Goal: Task Accomplishment & Management: Manage account settings

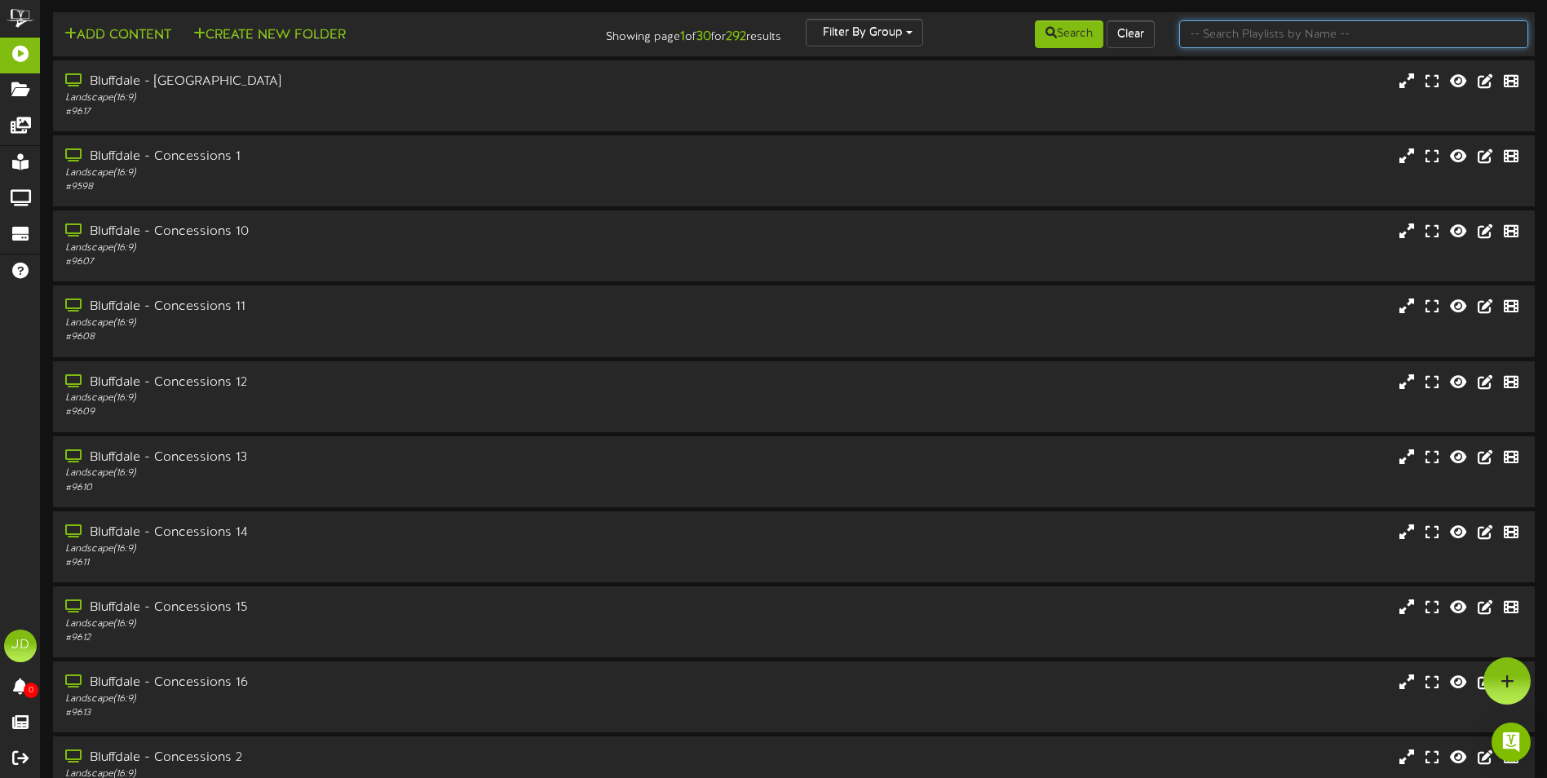
click at [1215, 37] on input "text" at bounding box center [1353, 34] width 349 height 28
type input "surprise"
click at [1073, 45] on button "Search" at bounding box center [1069, 34] width 68 height 28
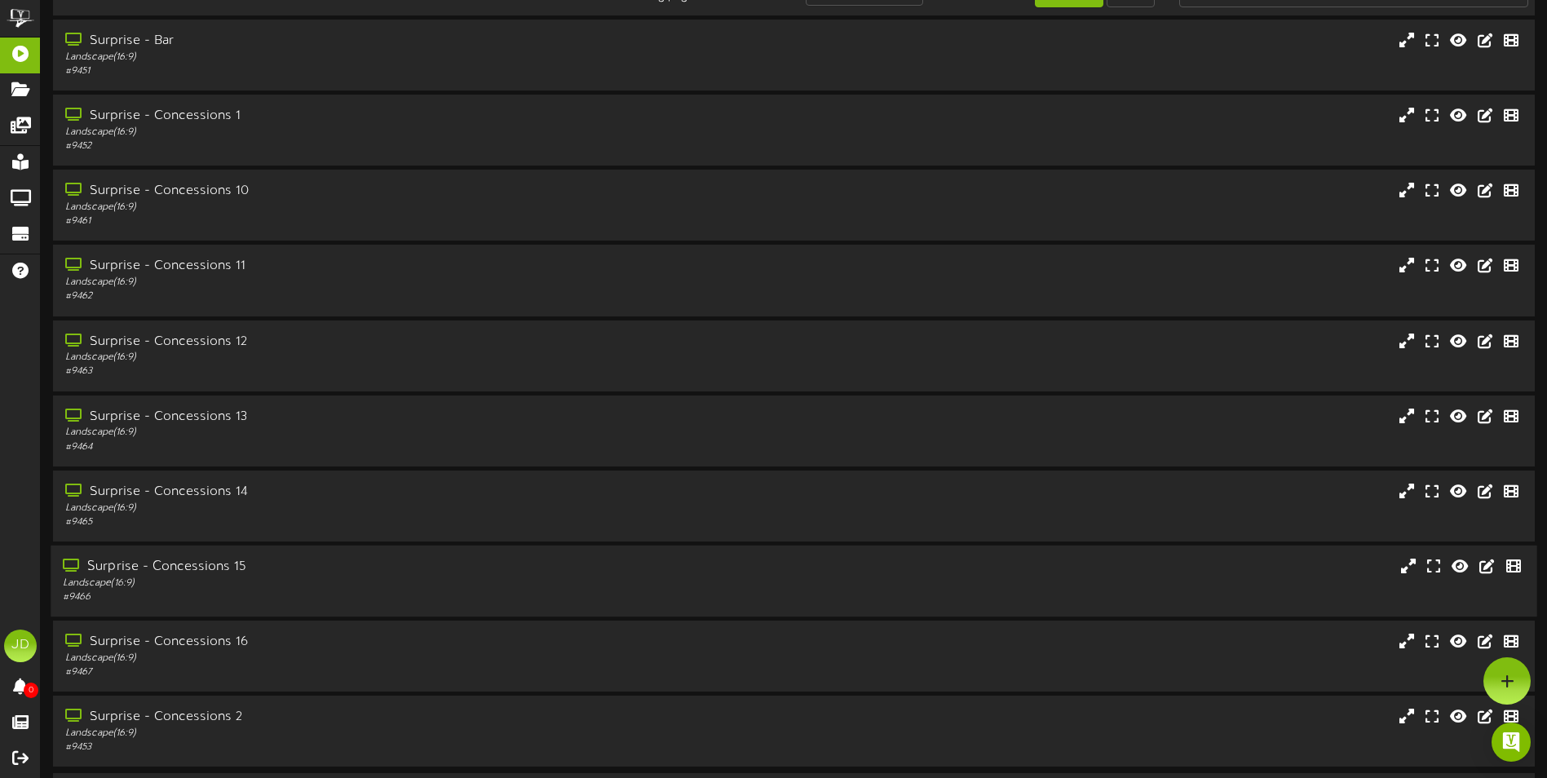
scroll to position [97, 0]
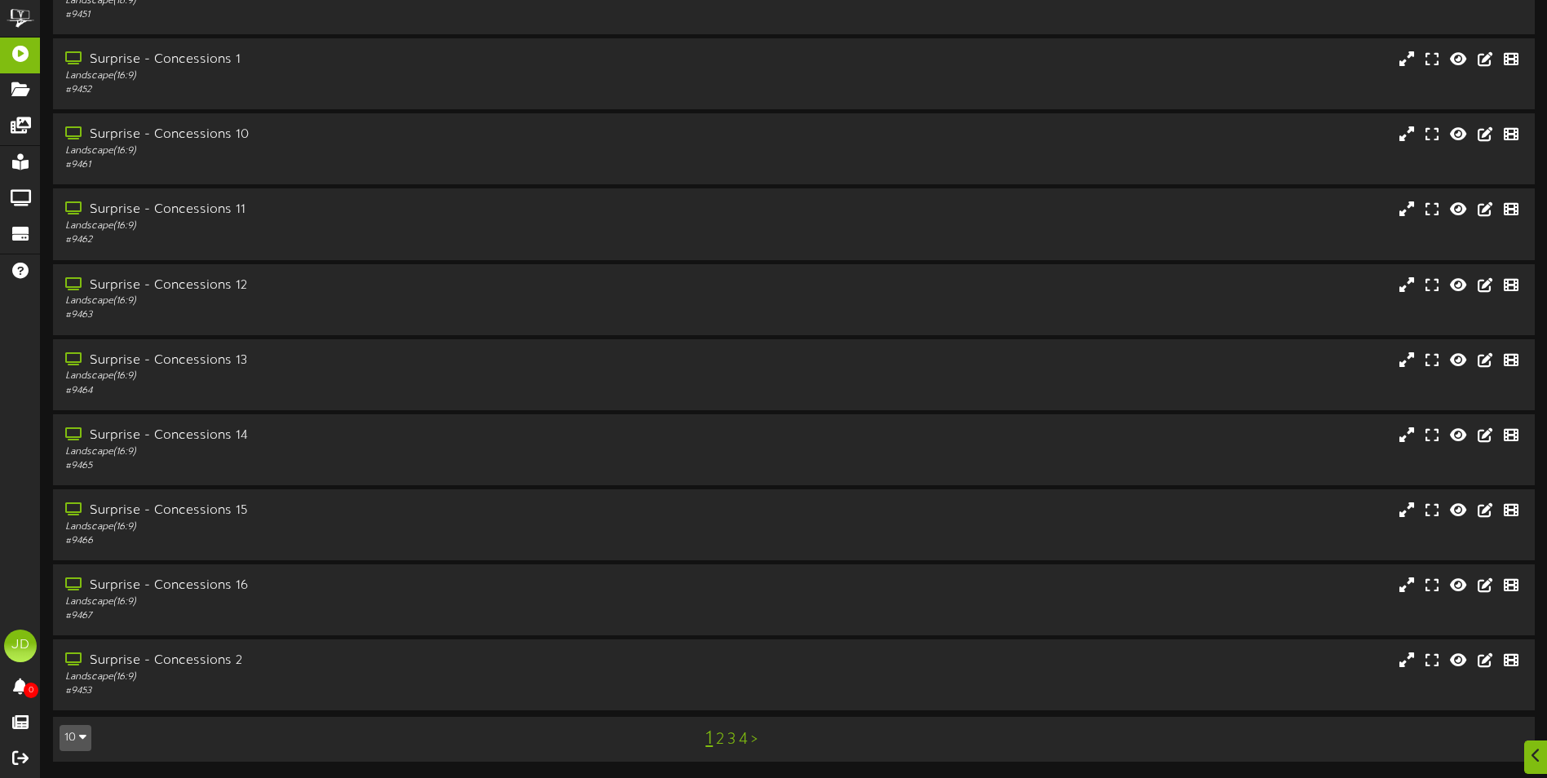
click at [731, 740] on link "3" at bounding box center [731, 740] width 8 height 18
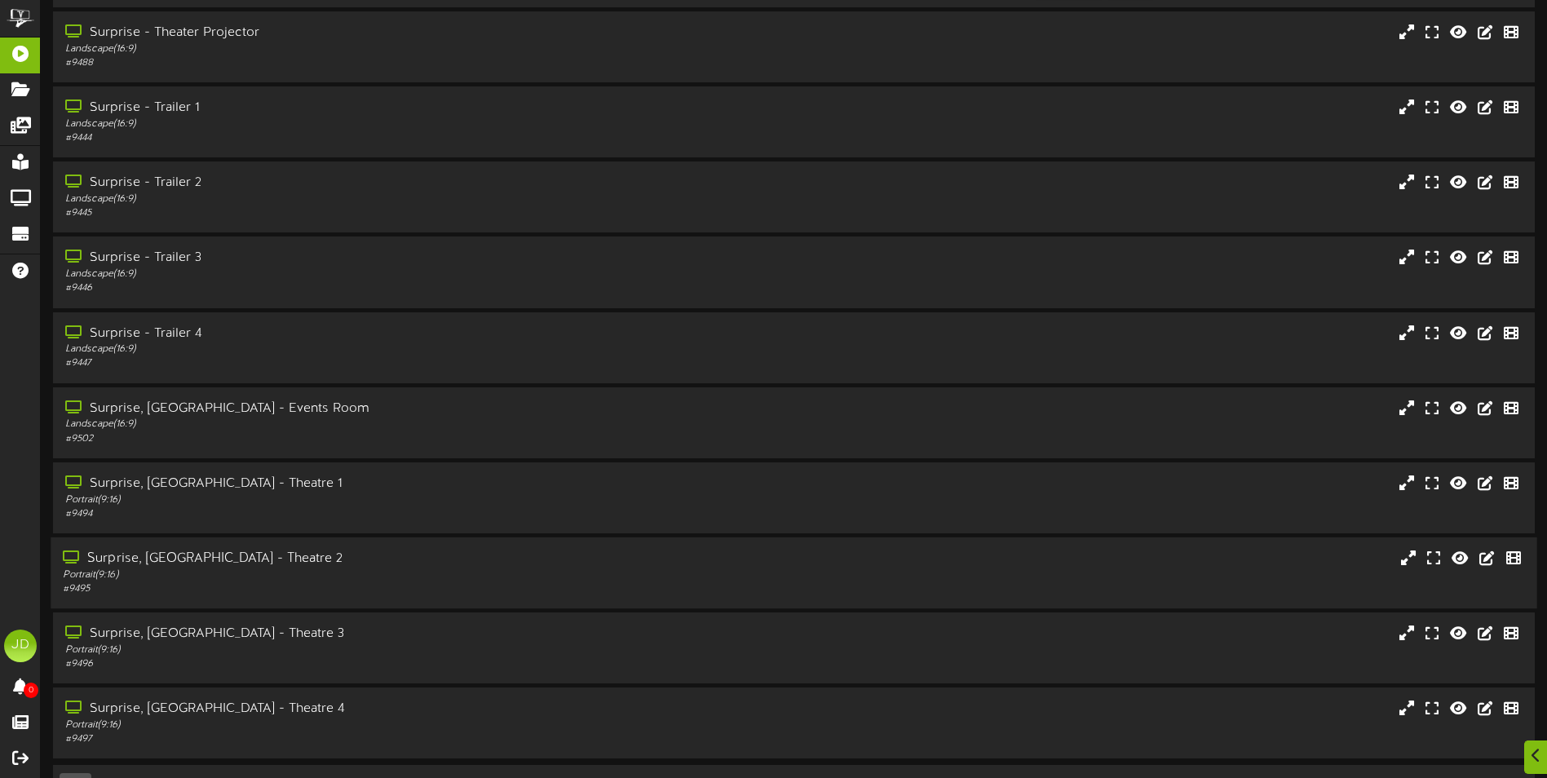
scroll to position [97, 0]
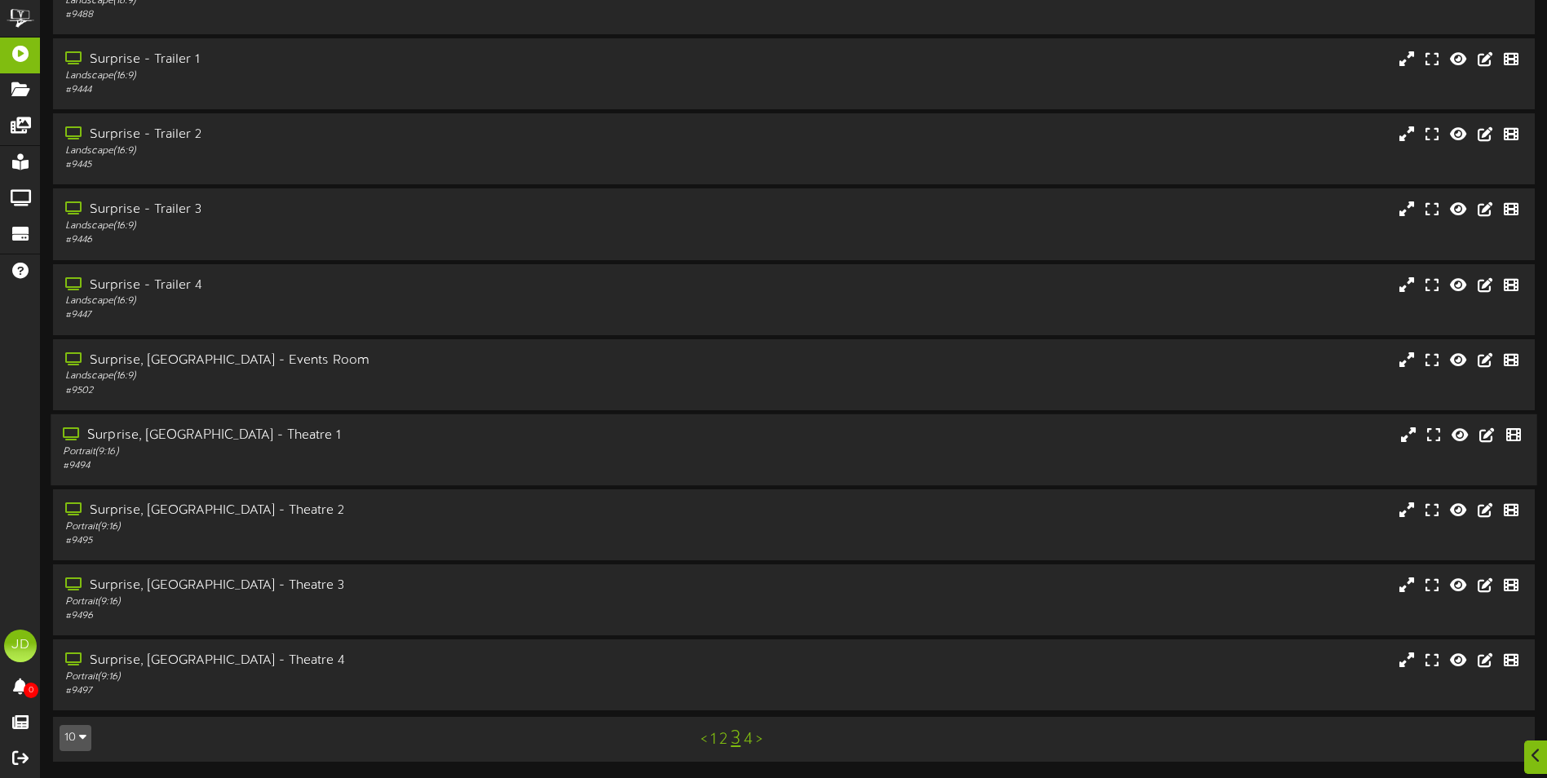
click at [379, 464] on div "# 9494" at bounding box center [360, 466] width 594 height 14
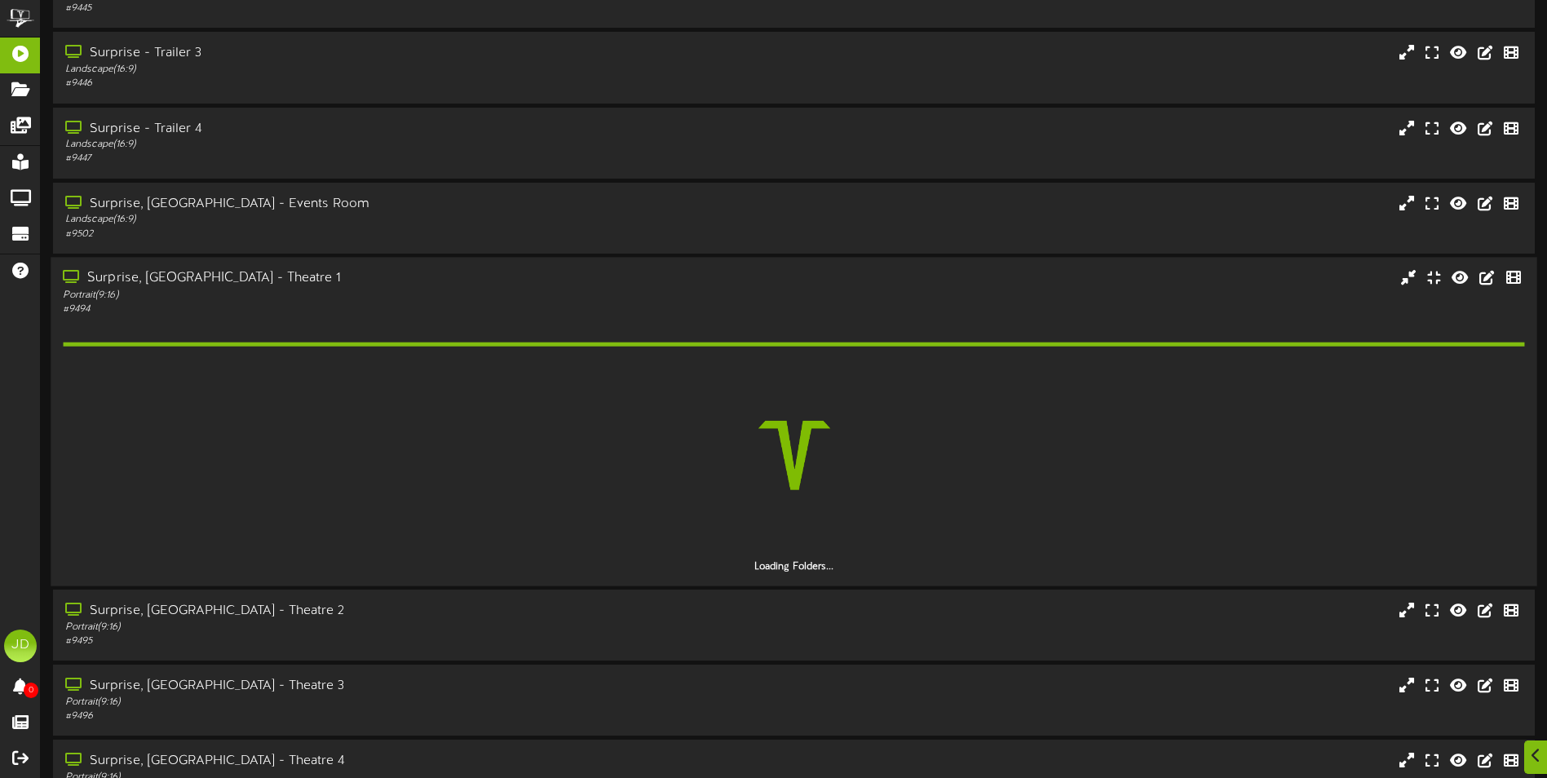
scroll to position [260, 0]
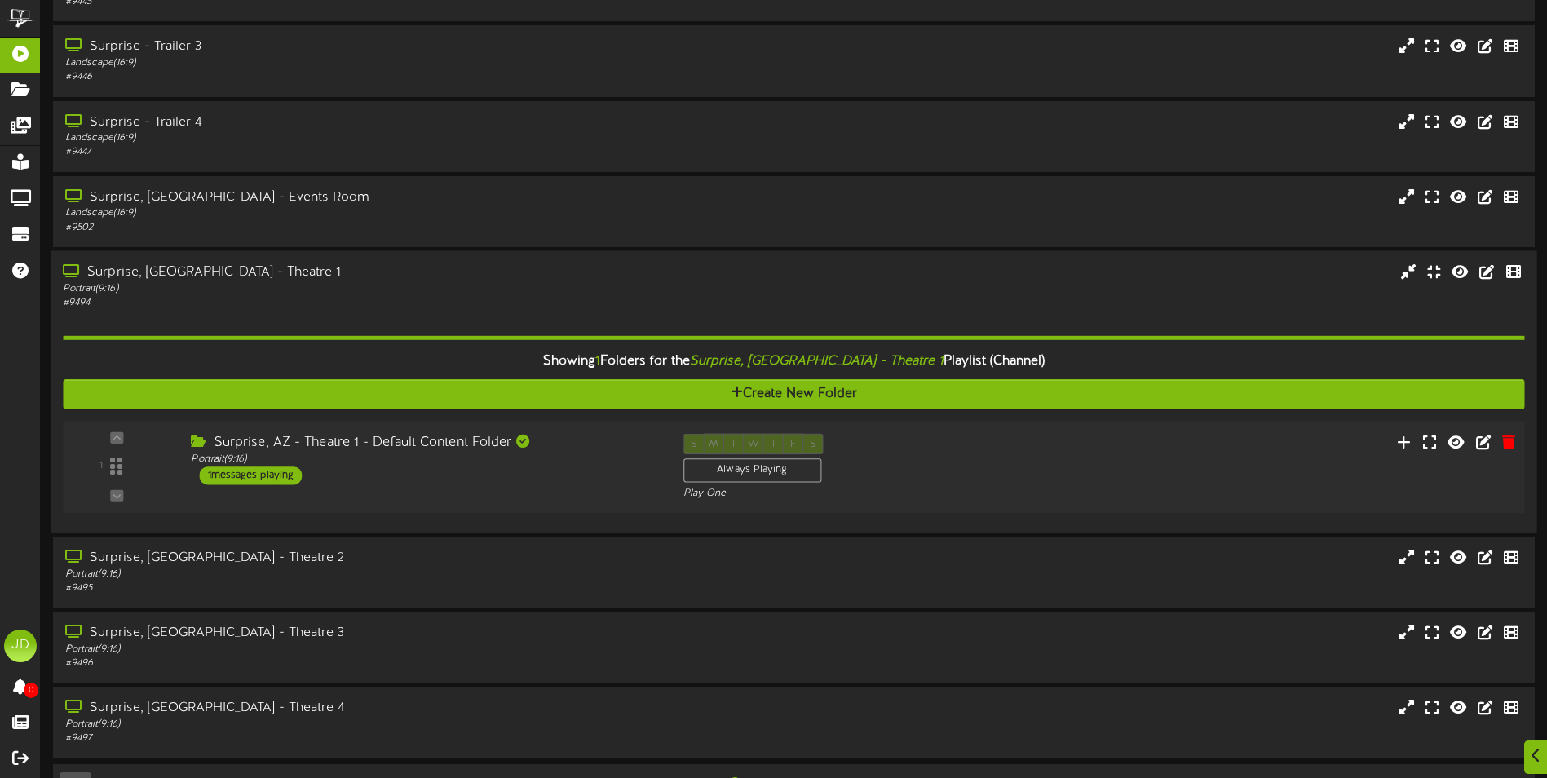
click at [530, 488] on div "1 ( 9:16" at bounding box center [793, 466] width 1476 height 67
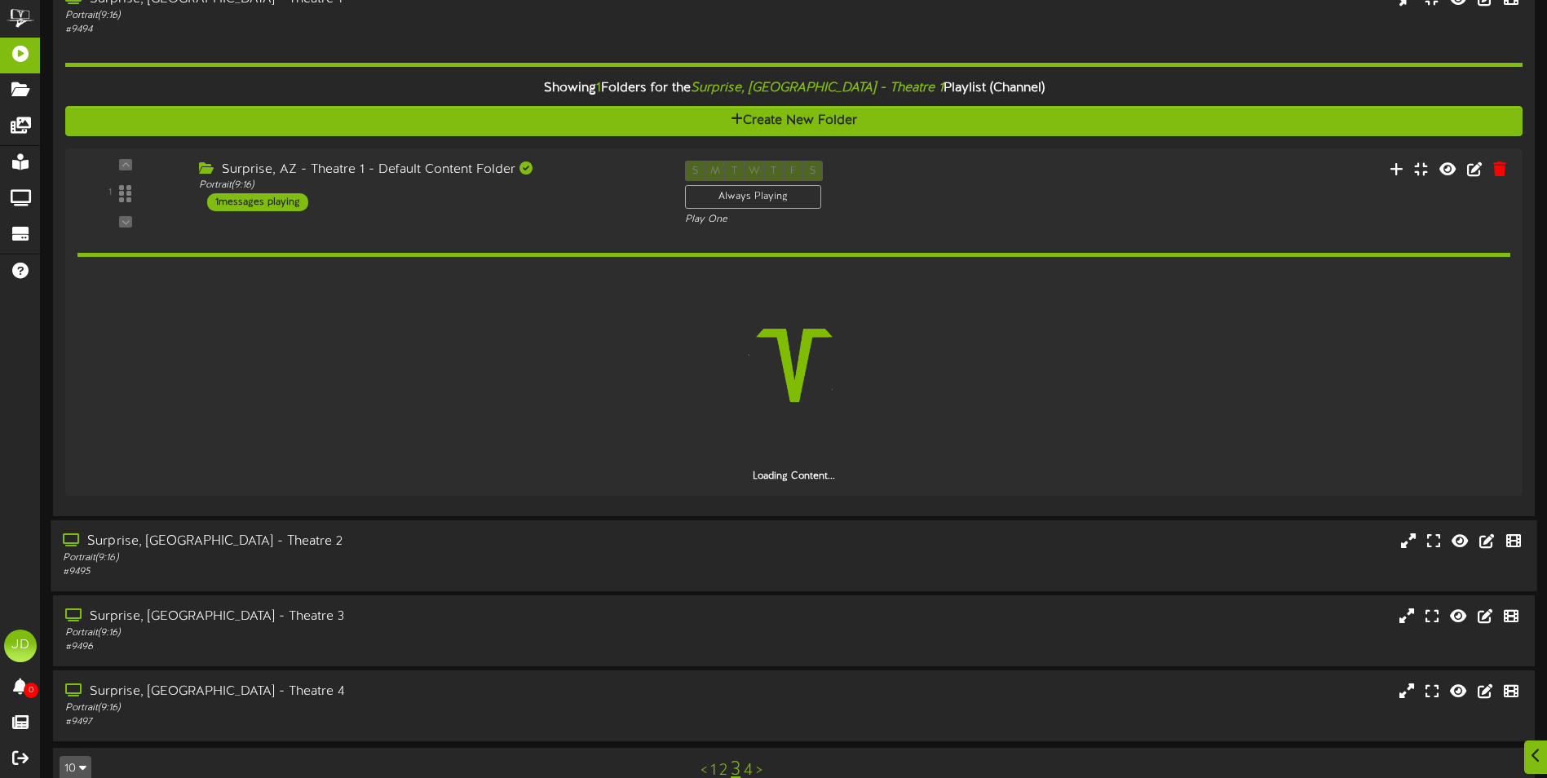
scroll to position [564, 0]
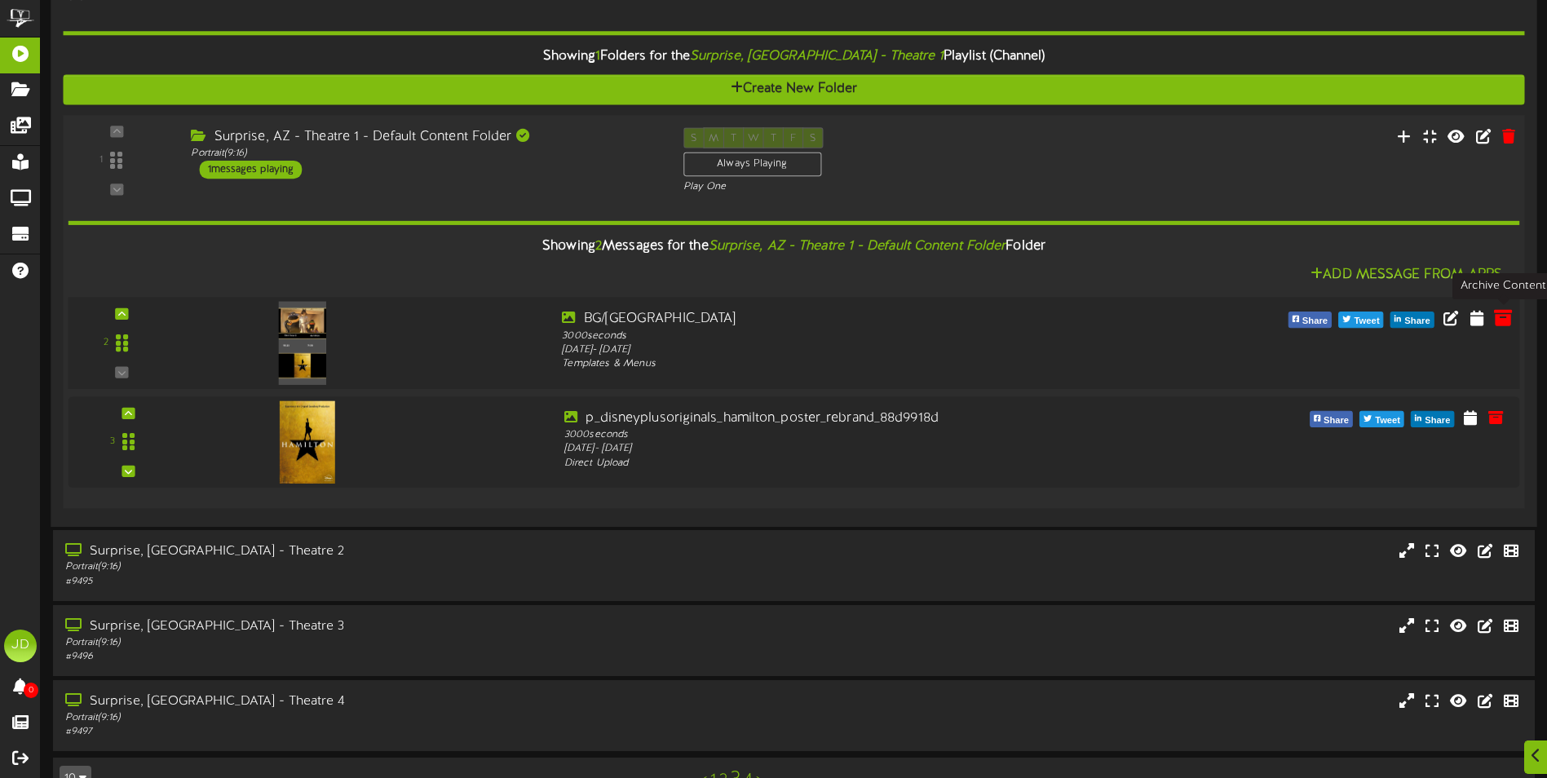
click at [1501, 322] on icon at bounding box center [1503, 317] width 18 height 18
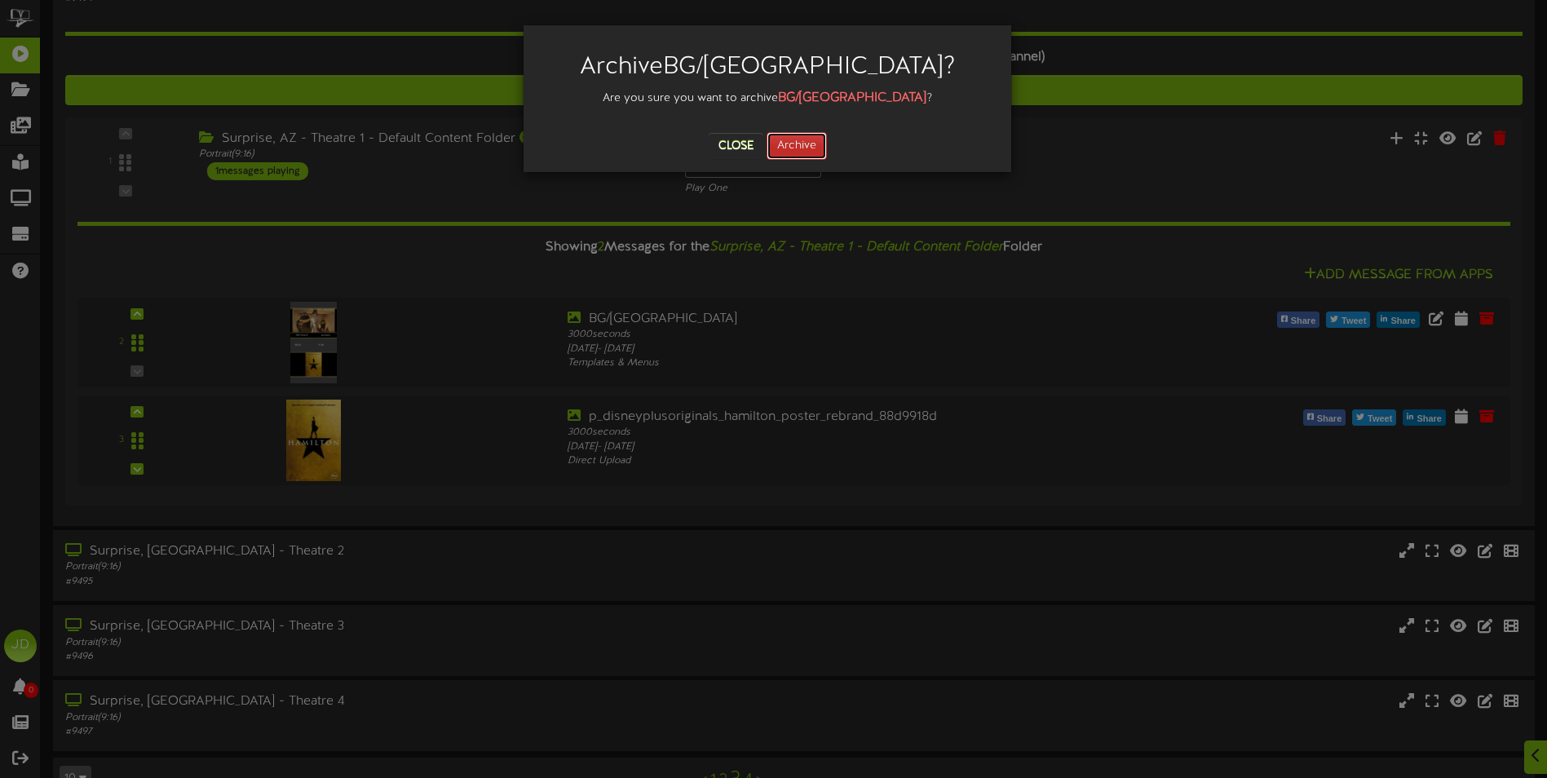
click at [785, 149] on button "Archive" at bounding box center [797, 146] width 60 height 28
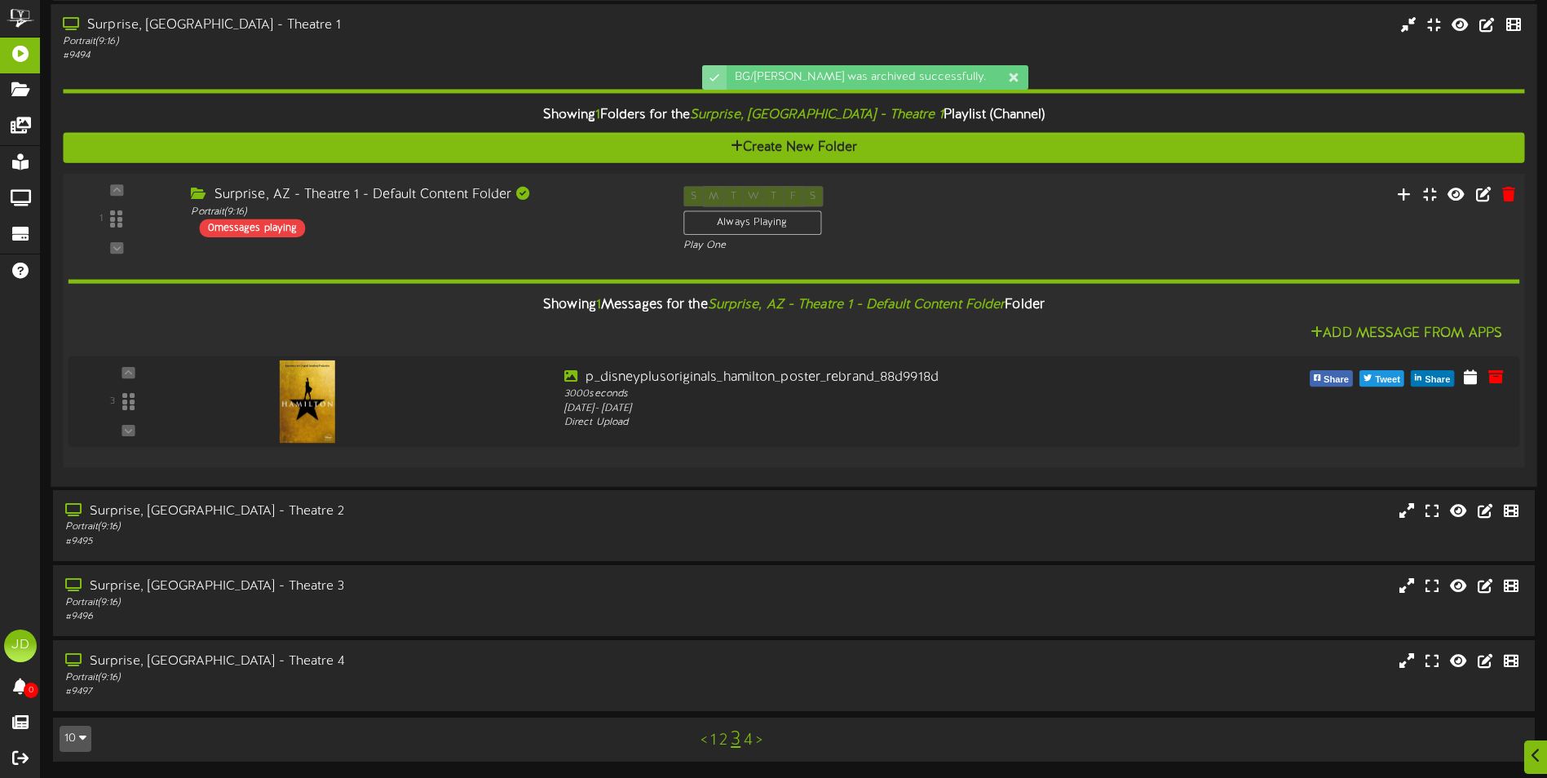
scroll to position [506, 0]
click at [1474, 380] on icon at bounding box center [1477, 376] width 16 height 18
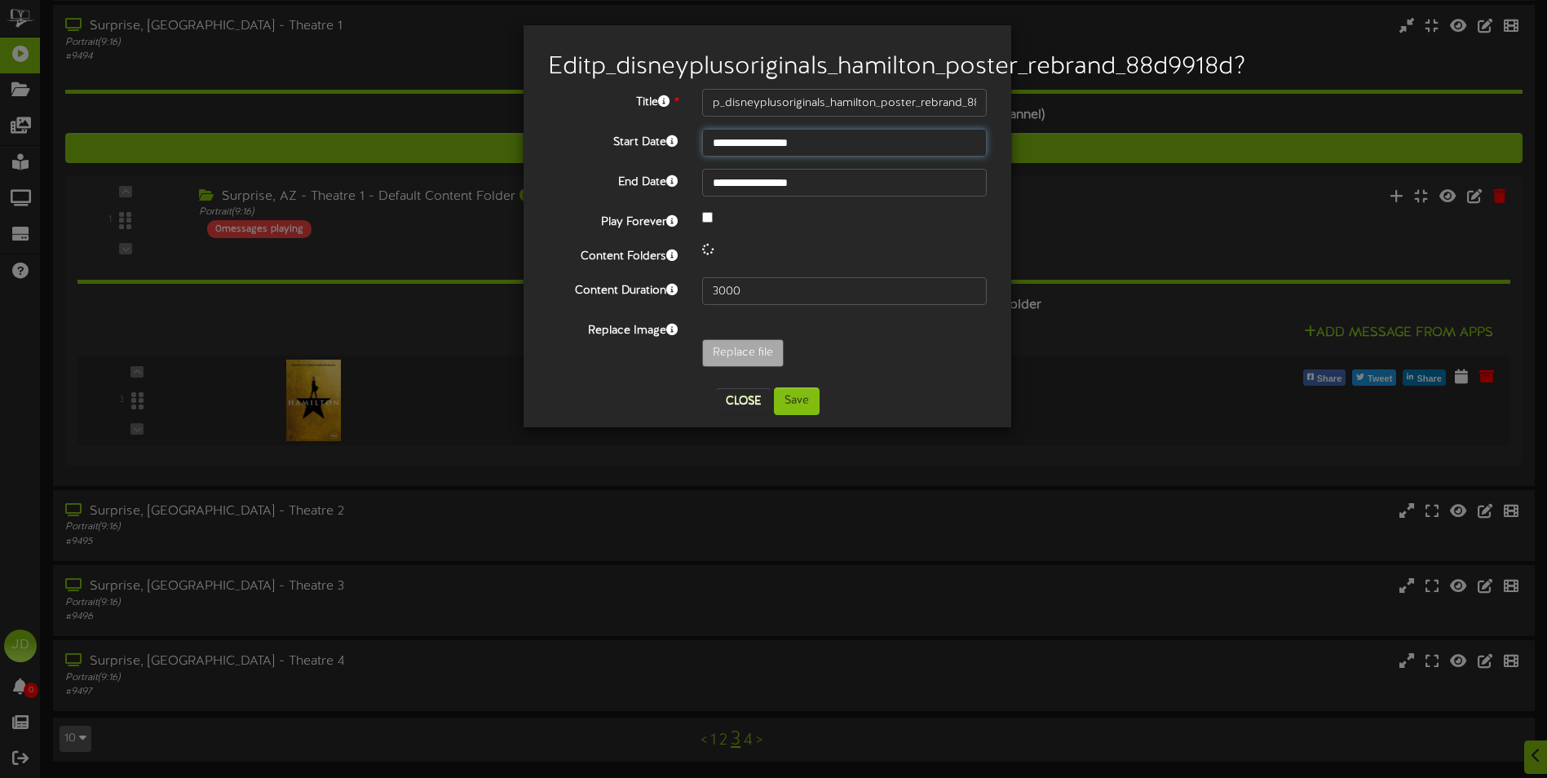
click at [849, 157] on input "**********" at bounding box center [844, 143] width 285 height 28
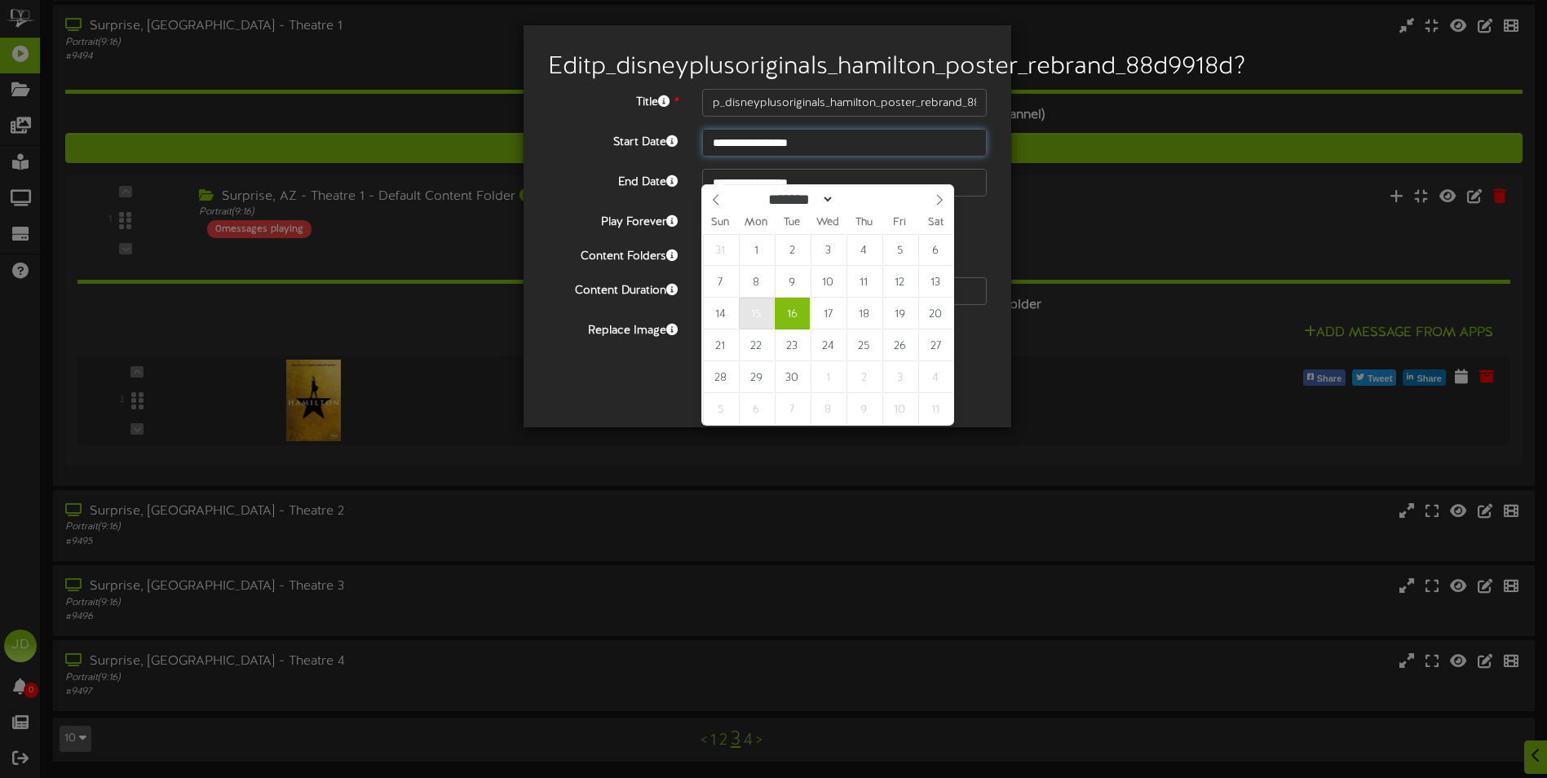
type input "**********"
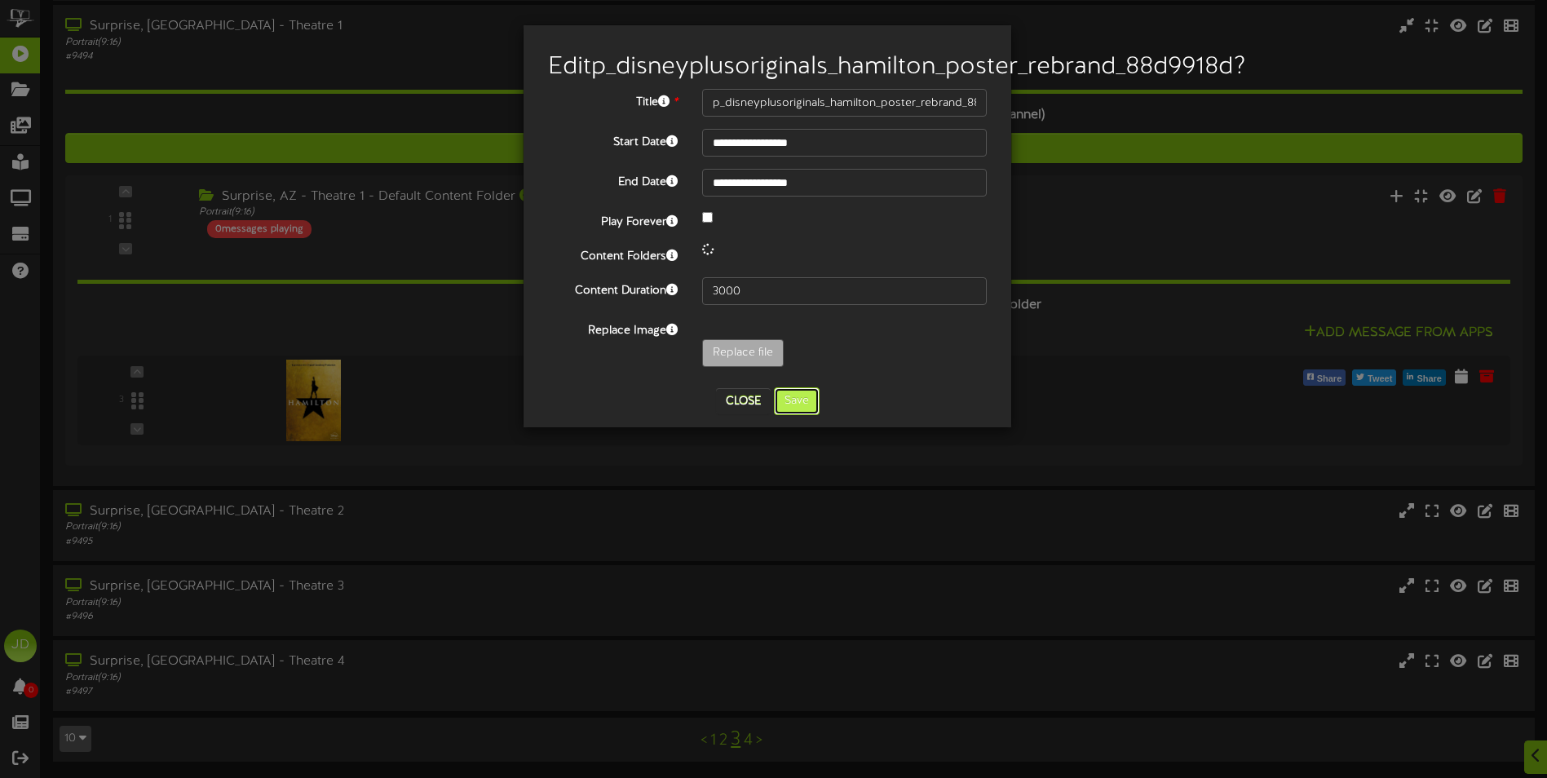
click at [805, 415] on div "**********" at bounding box center [767, 227] width 463 height 378
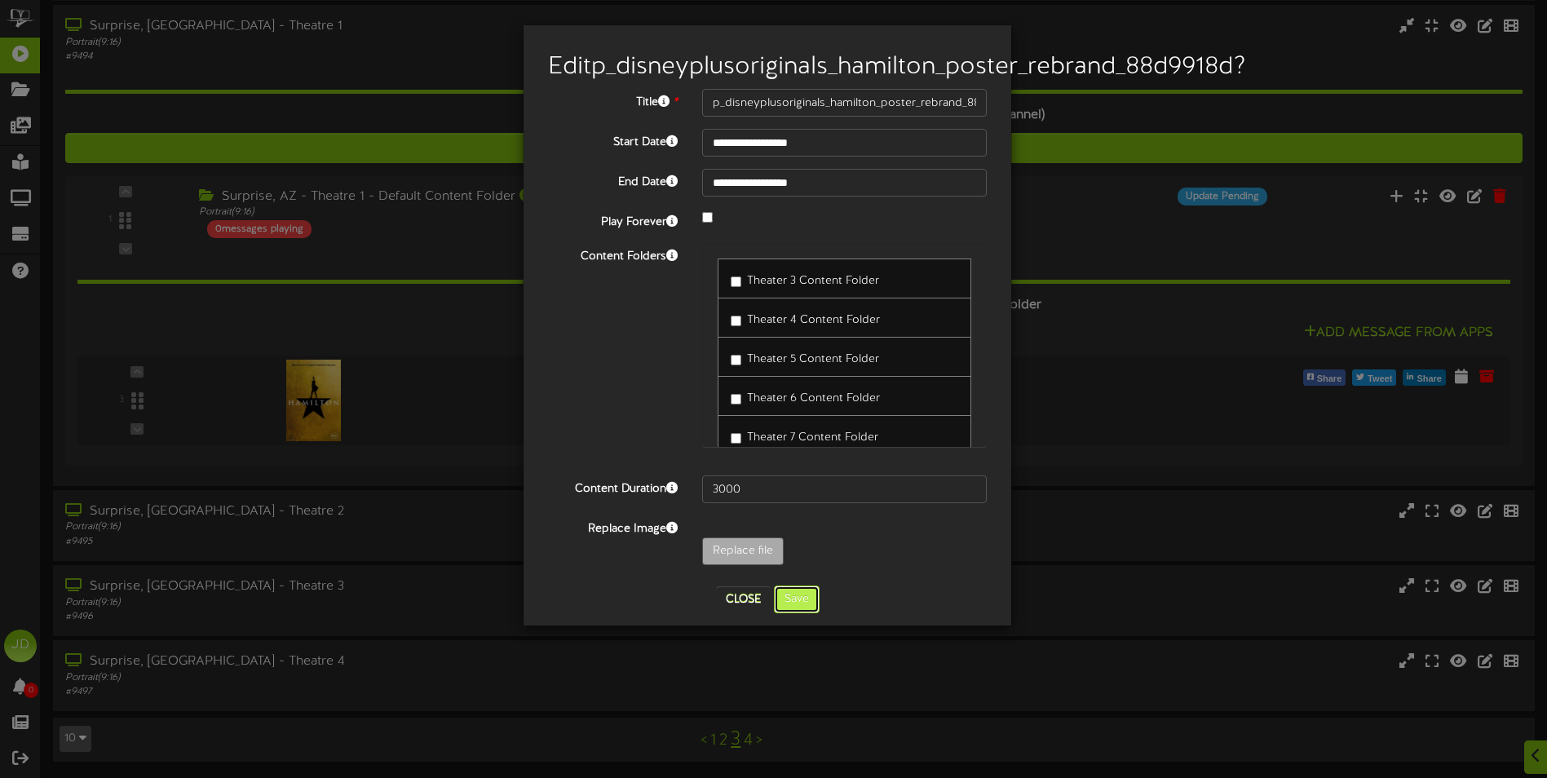
click at [803, 613] on button "Save" at bounding box center [797, 600] width 46 height 28
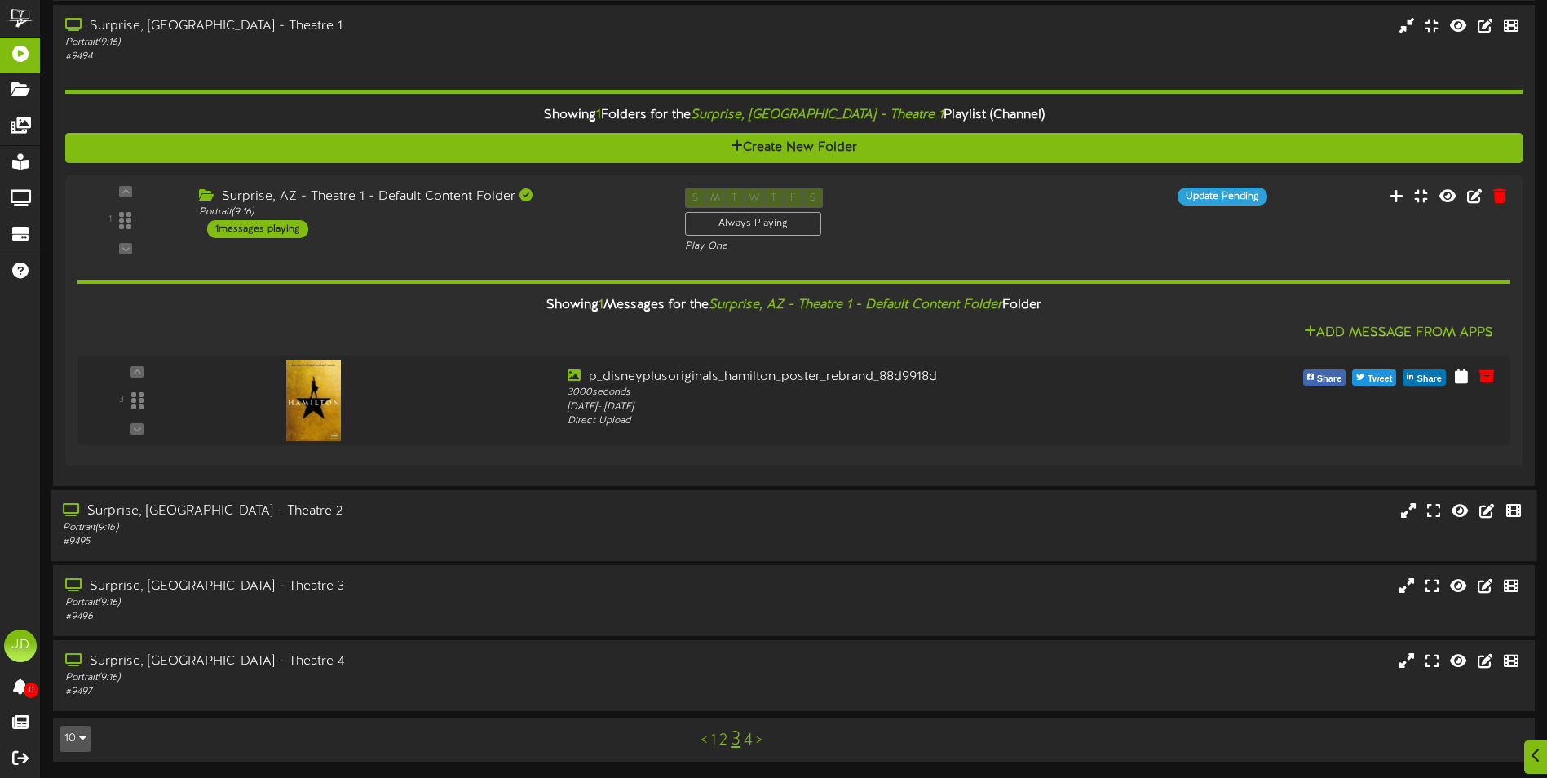
click at [760, 524] on div "Surprise, [GEOGRAPHIC_DATA] - Theatre 2 Portrait ( 9:16 ) # 9495" at bounding box center [794, 525] width 1486 height 46
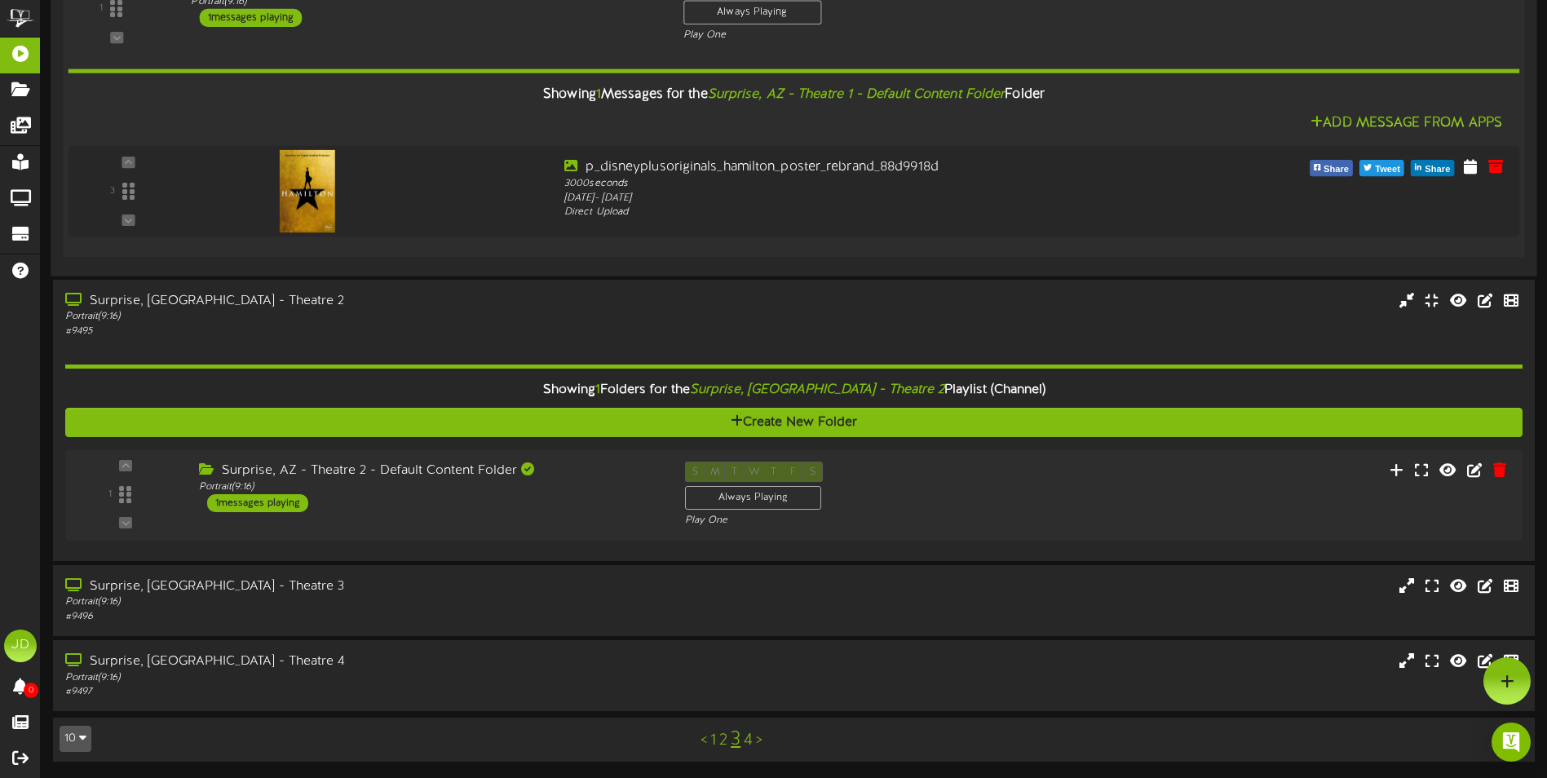
scroll to position [717, 0]
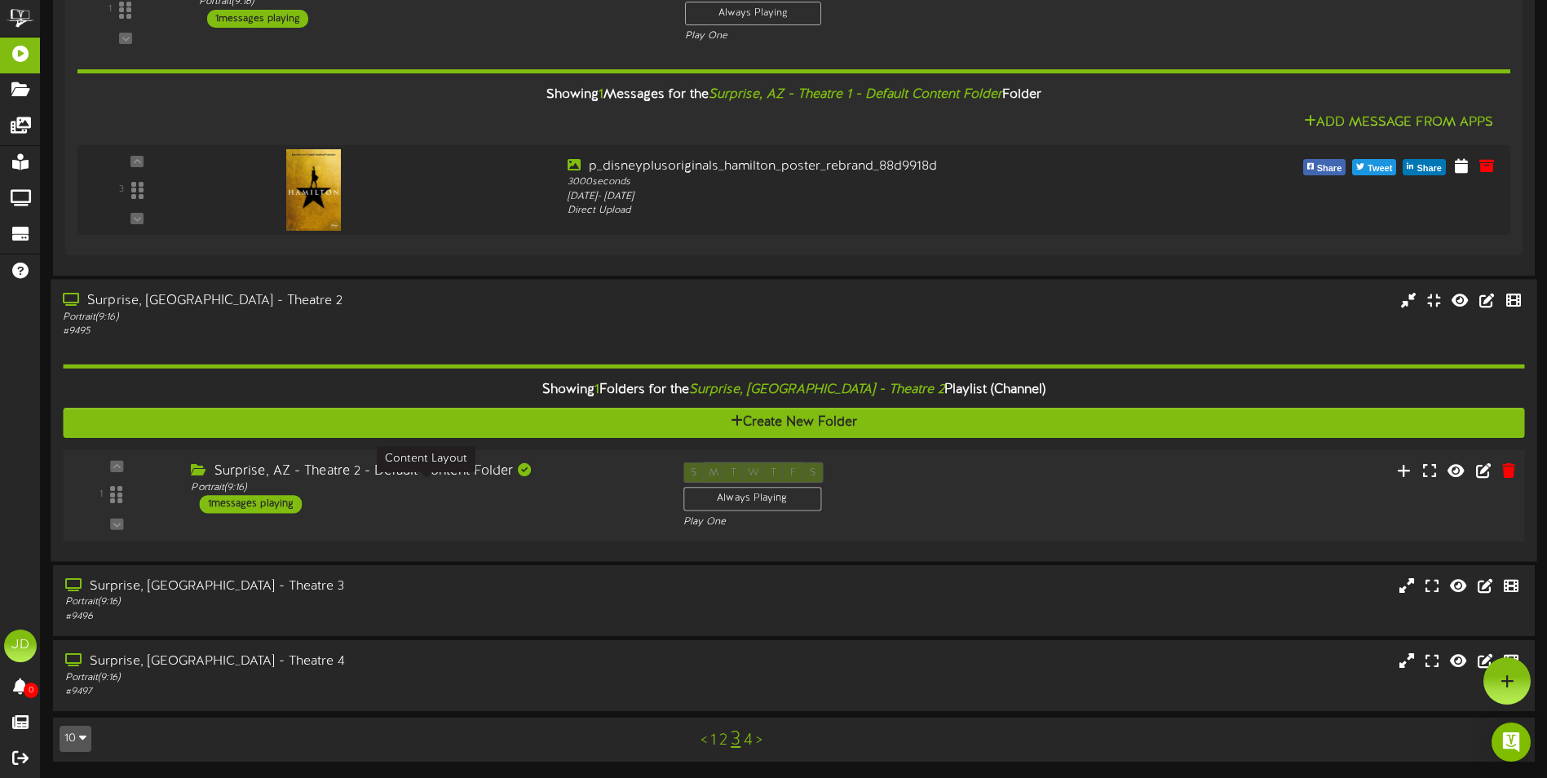
click at [656, 489] on div "Portrait ( 9:16 )" at bounding box center [424, 487] width 467 height 14
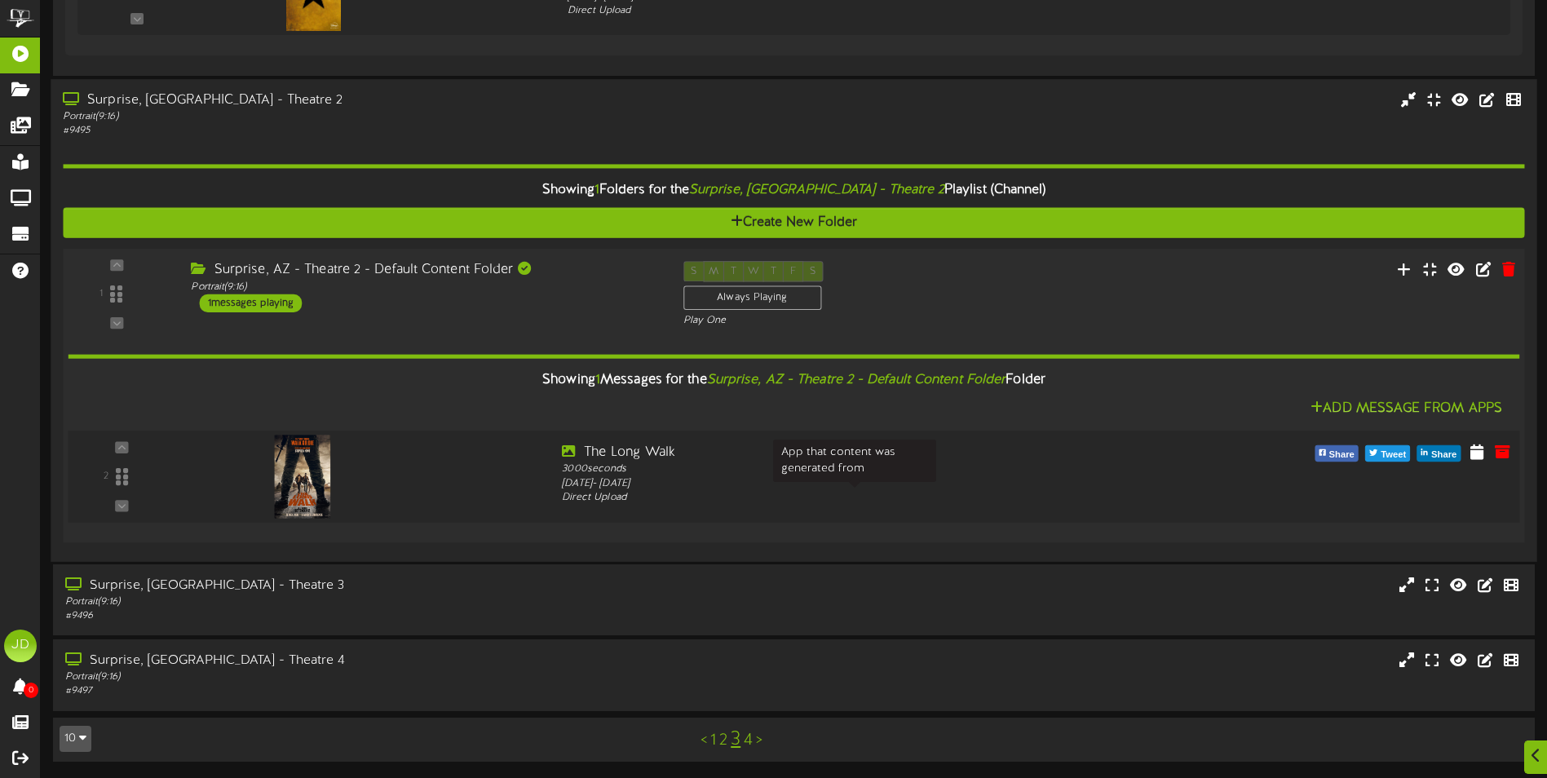
scroll to position [917, 0]
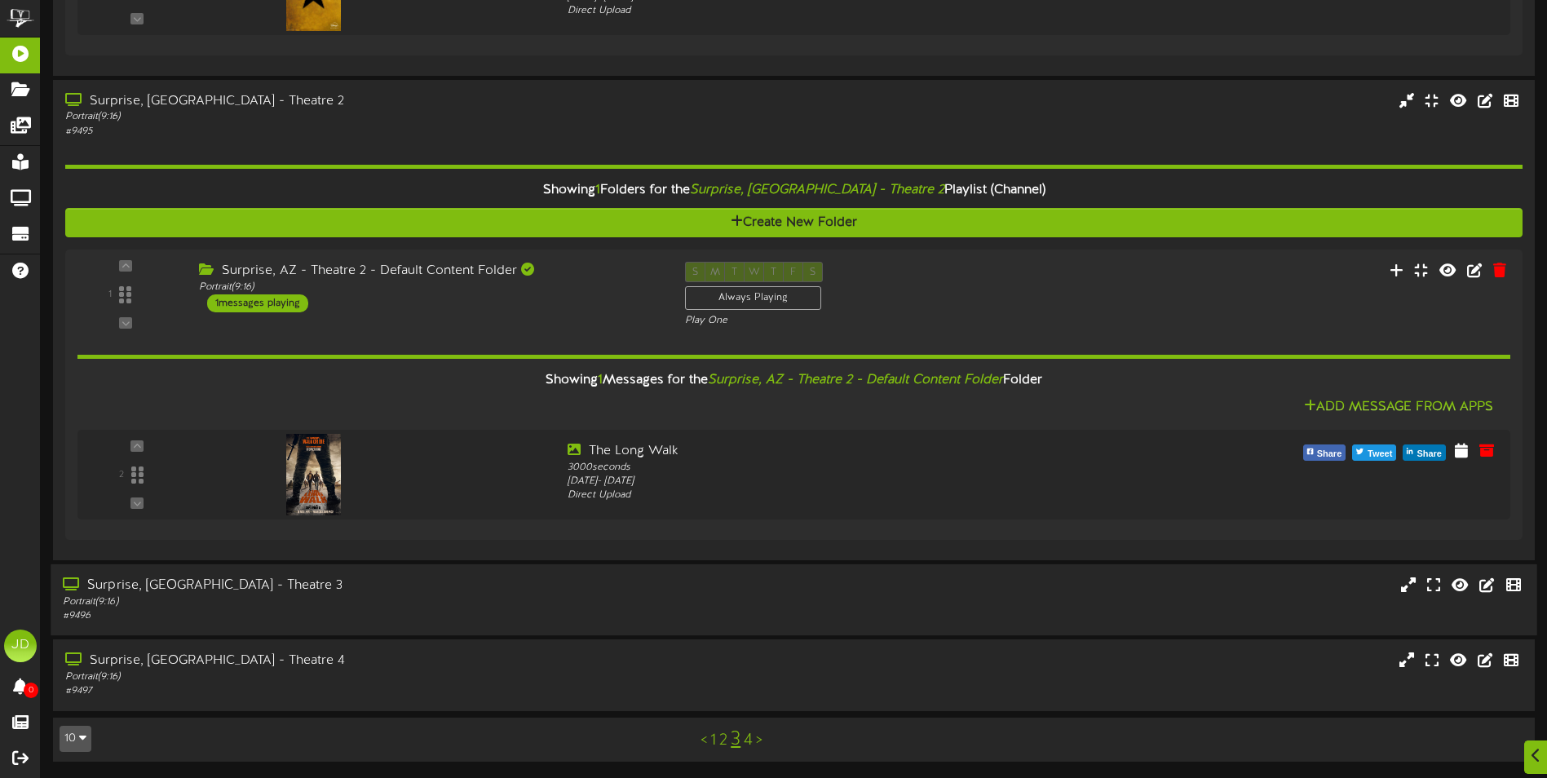
click at [541, 590] on div "Surprise, [GEOGRAPHIC_DATA] - Theatre 3" at bounding box center [360, 586] width 594 height 19
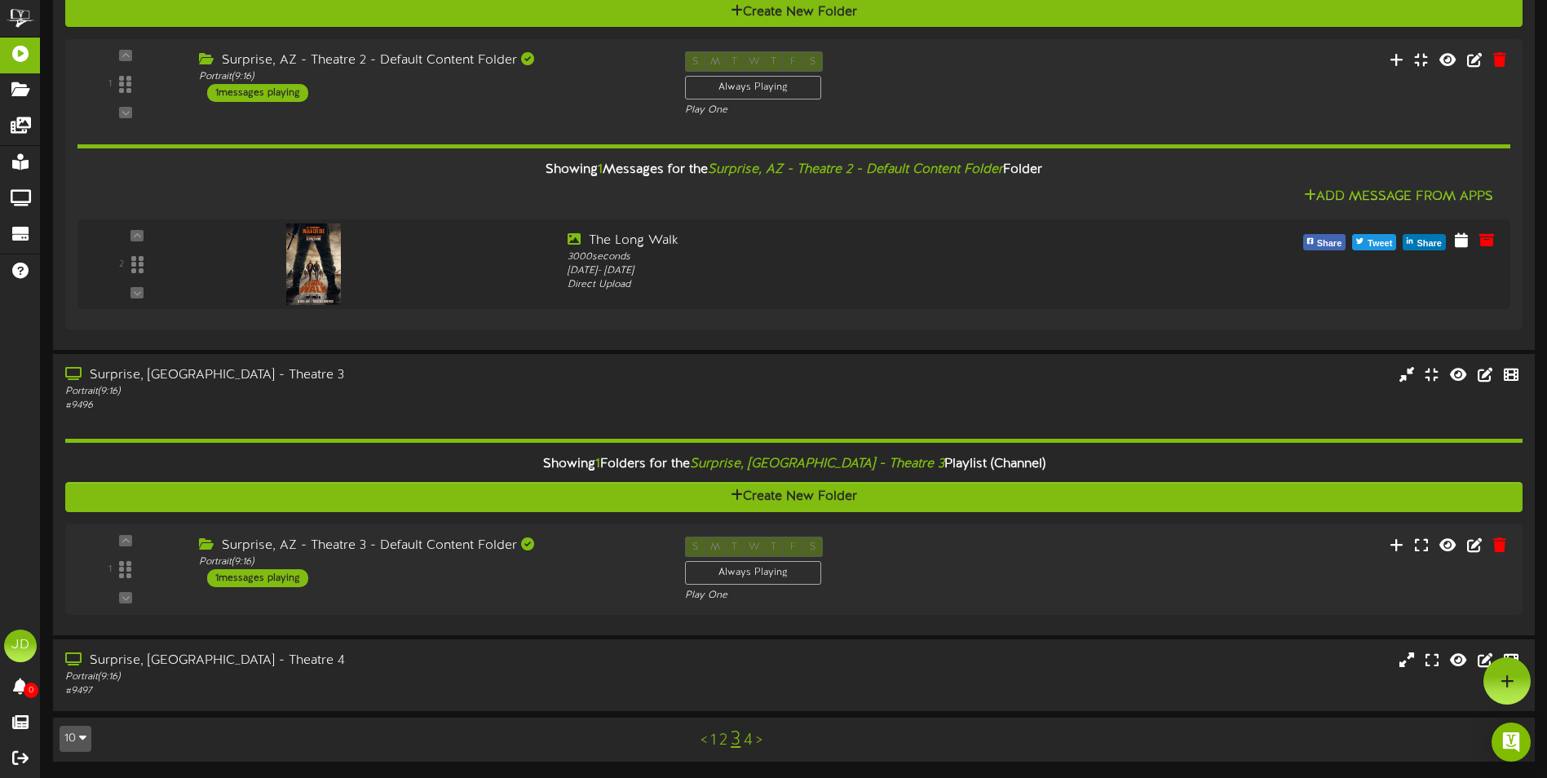
scroll to position [1127, 0]
click at [618, 569] on div "Surprise, AZ - Theatre 3 - Default Content Folder Portrait ( 9:16 ) 1 messages …" at bounding box center [425, 562] width 492 height 51
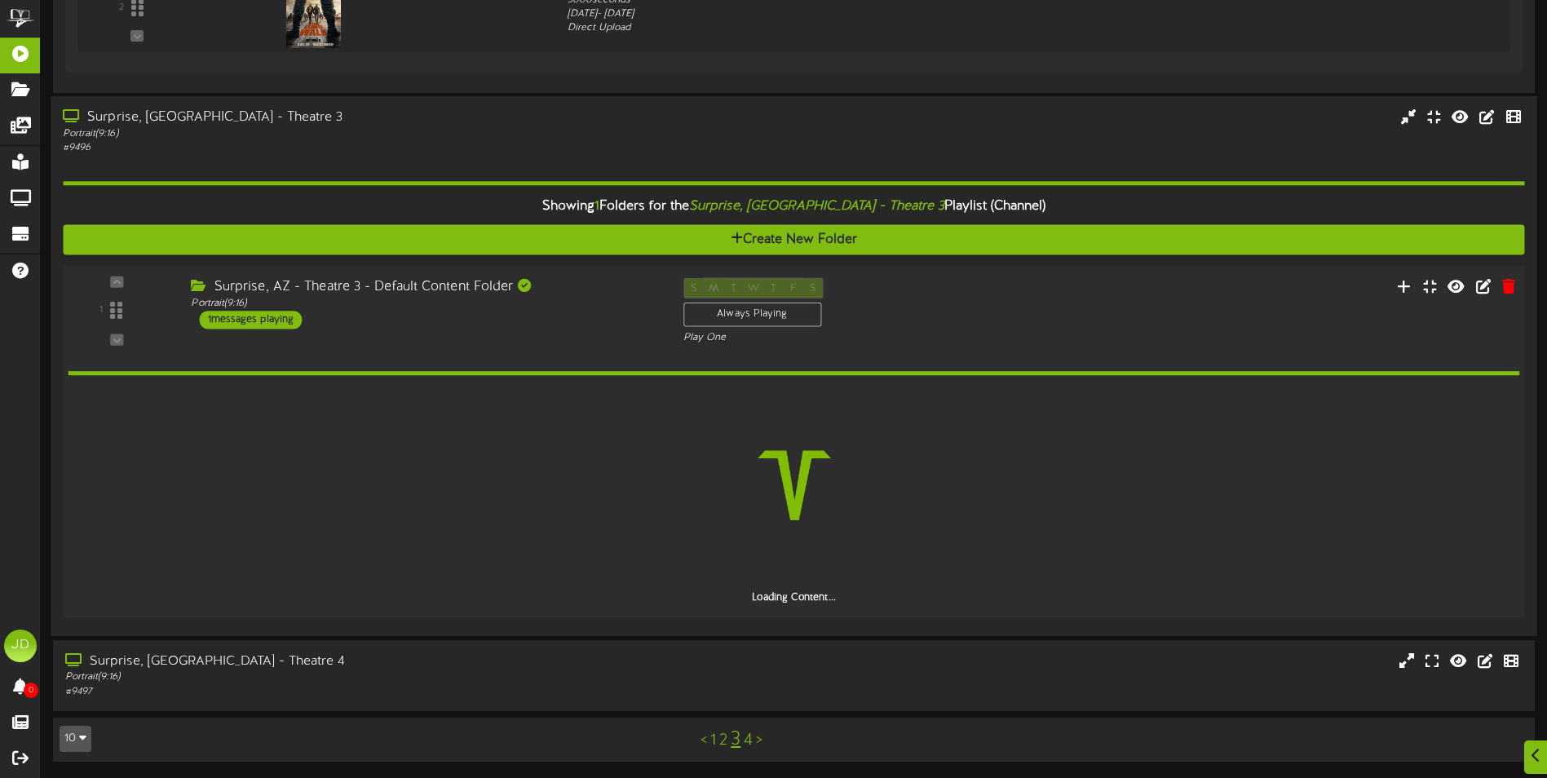
scroll to position [1327, 0]
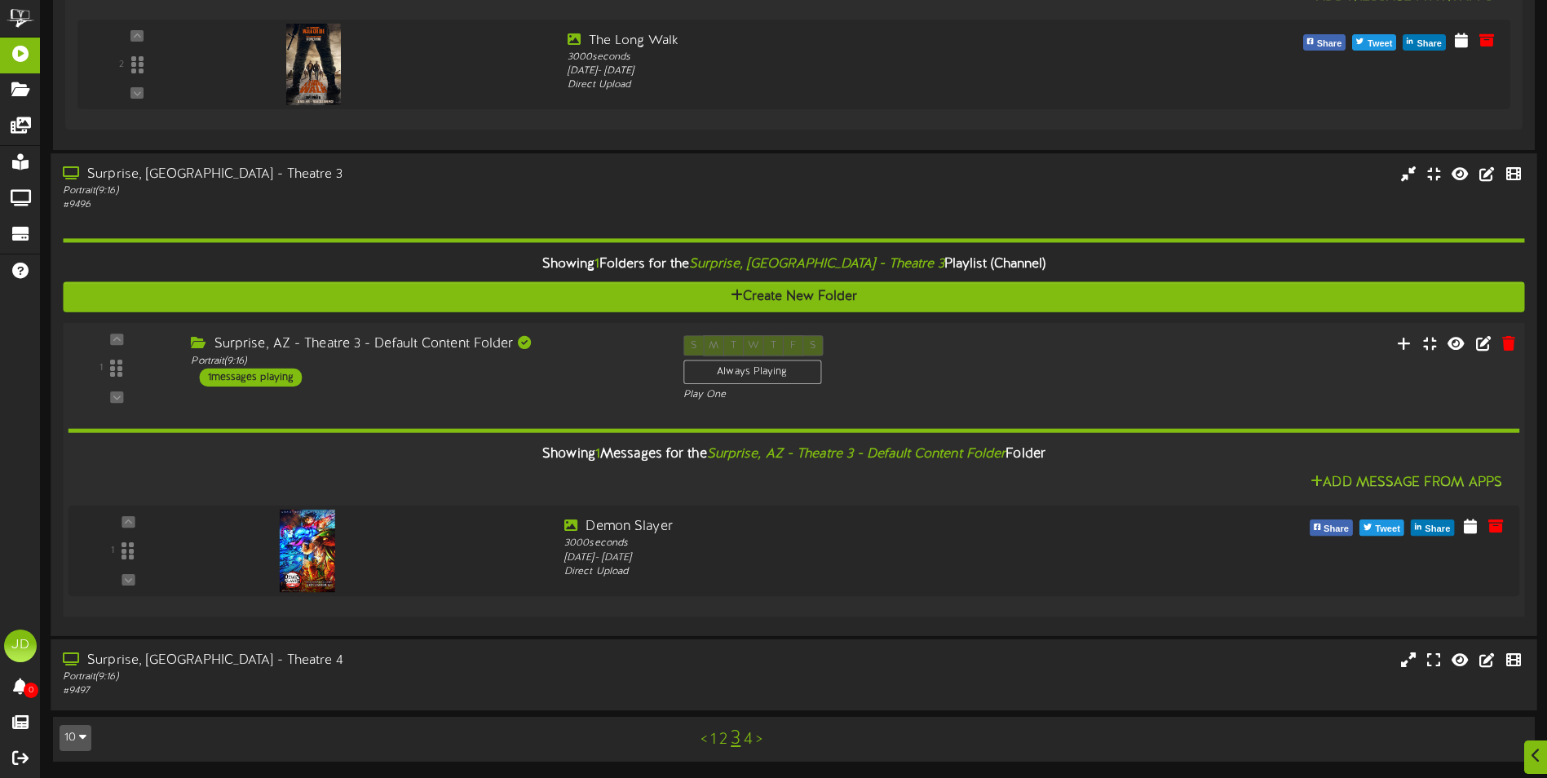
click at [506, 672] on div "Portrait ( 9:16 )" at bounding box center [360, 677] width 594 height 14
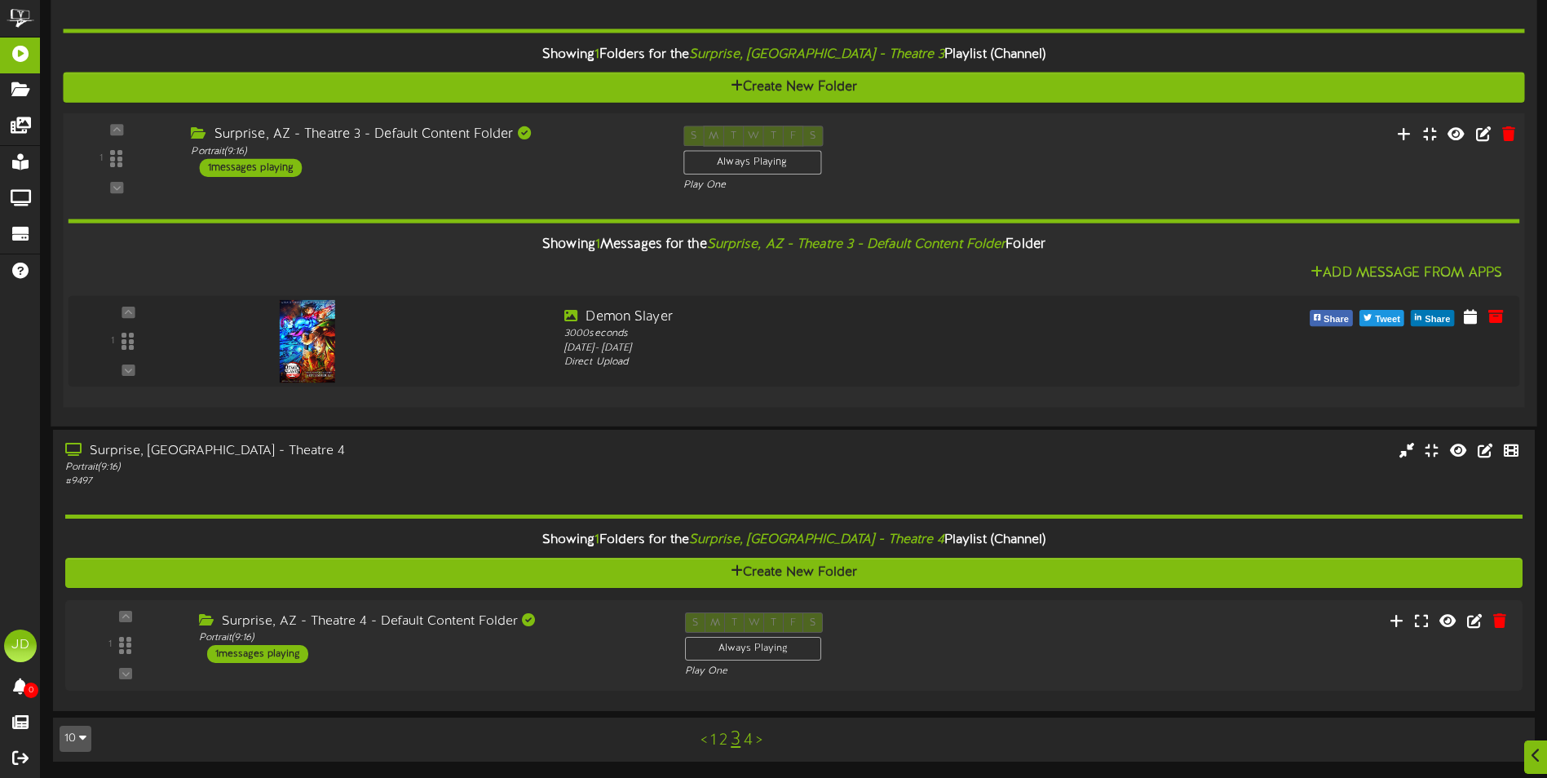
scroll to position [1536, 0]
click at [603, 656] on div "Surprise, AZ - Theatre 4 - Default Content Folder Portrait ( 9:16 ) 1 messages …" at bounding box center [425, 637] width 492 height 51
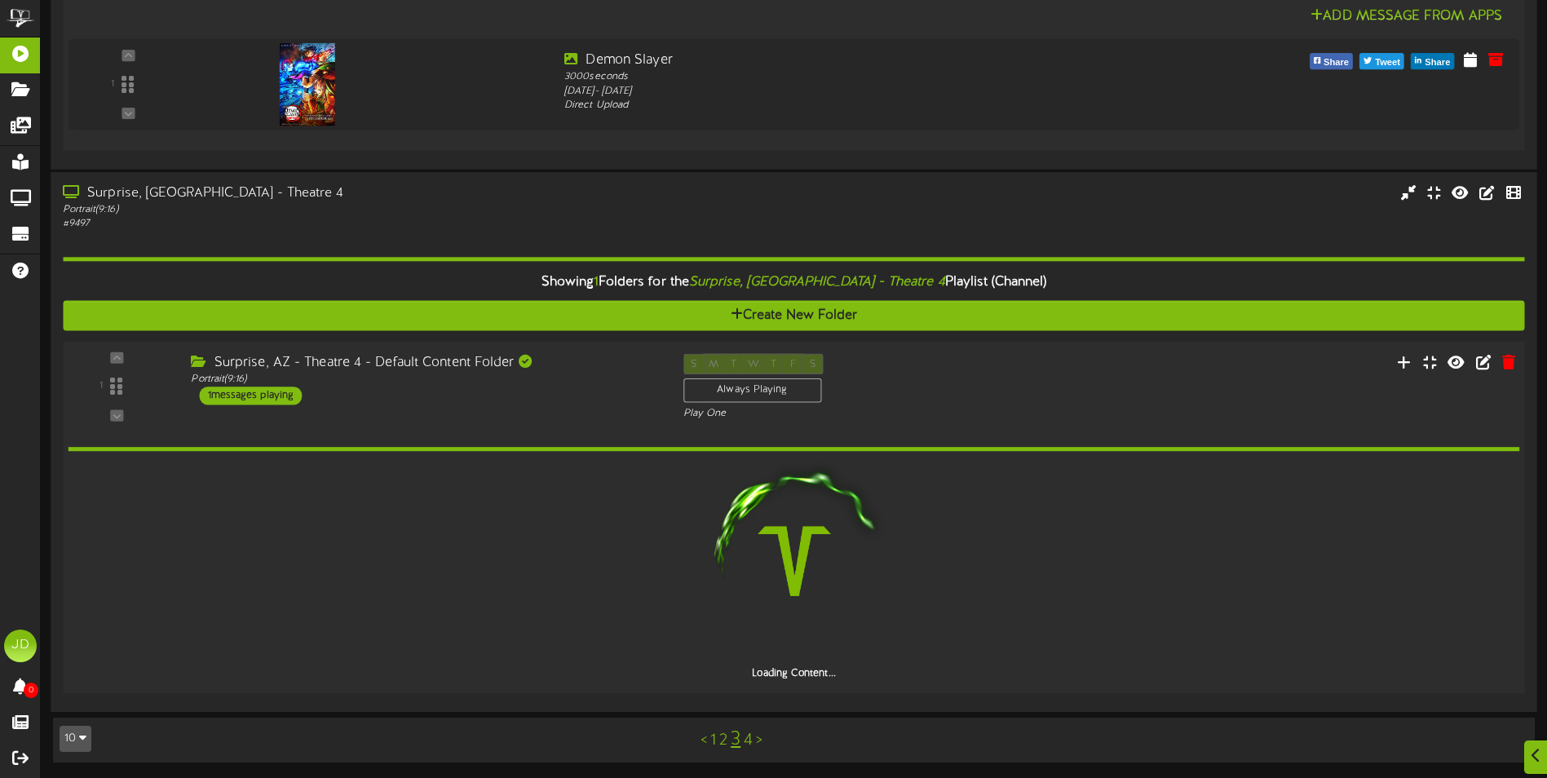
scroll to position [1736, 0]
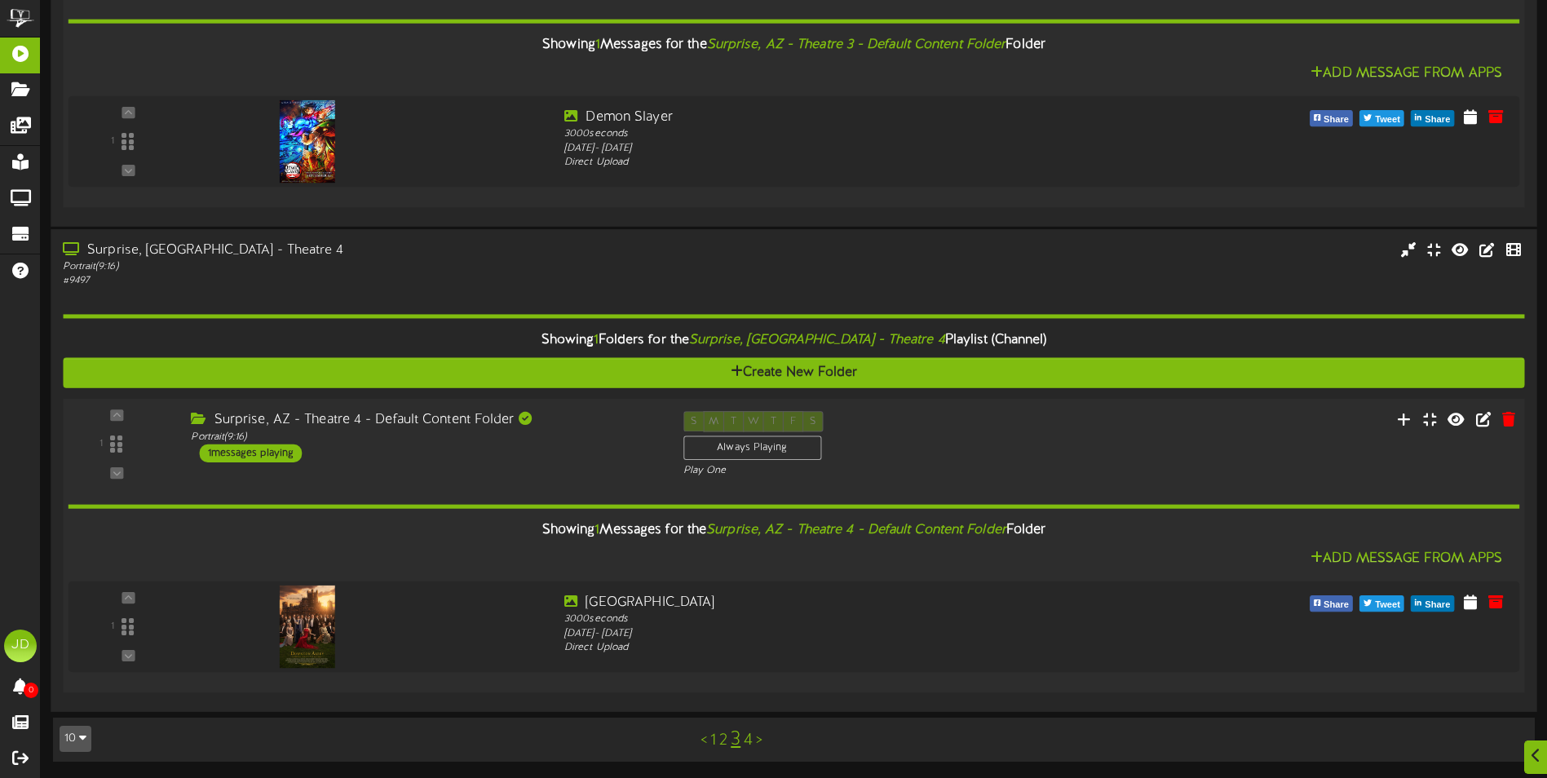
click at [749, 744] on link "4" at bounding box center [748, 740] width 9 height 18
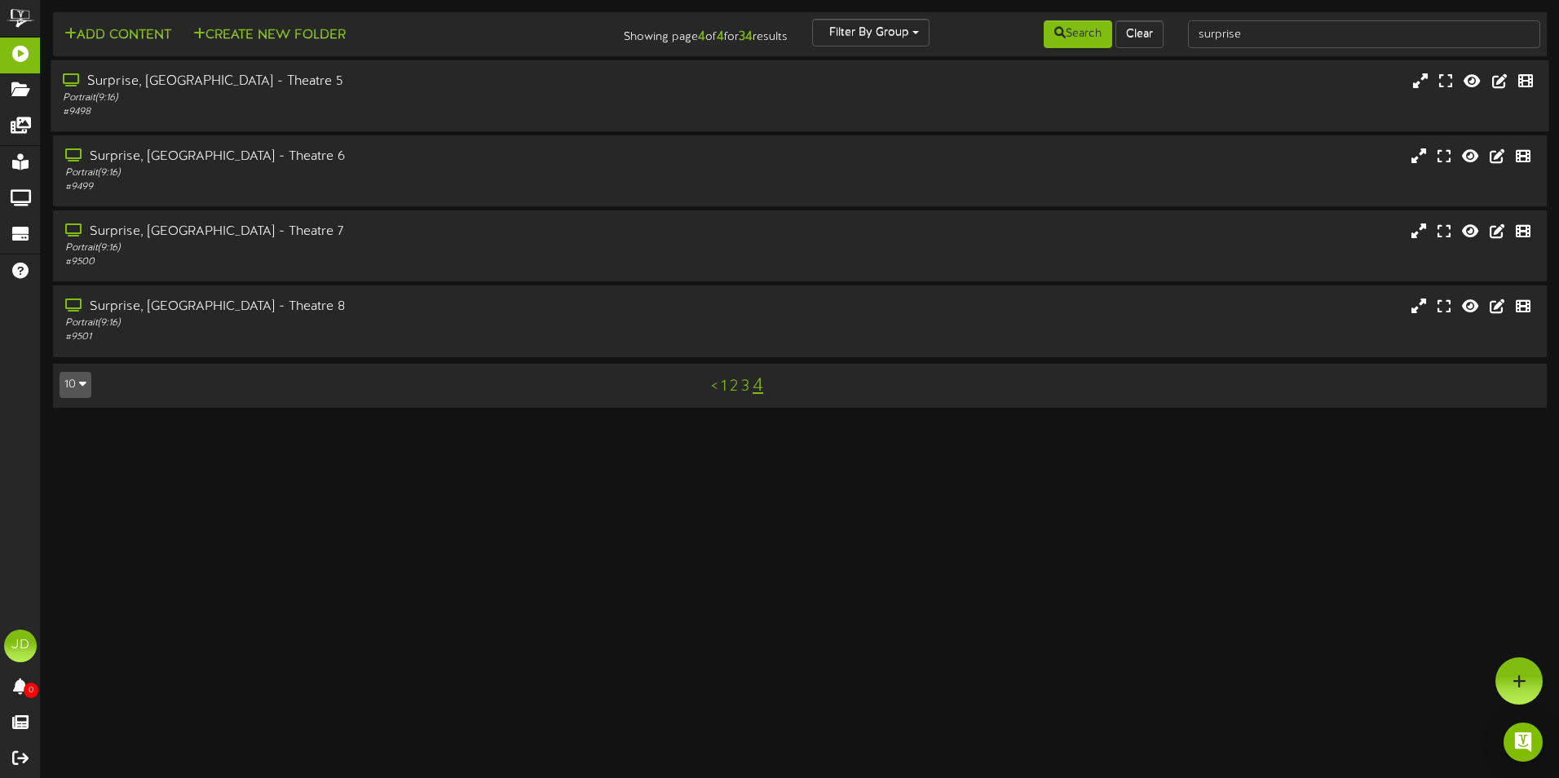
drag, startPoint x: 276, startPoint y: 100, endPoint x: 260, endPoint y: 74, distance: 30.3
click at [276, 99] on div "Portrait ( 9:16 )" at bounding box center [363, 98] width 600 height 14
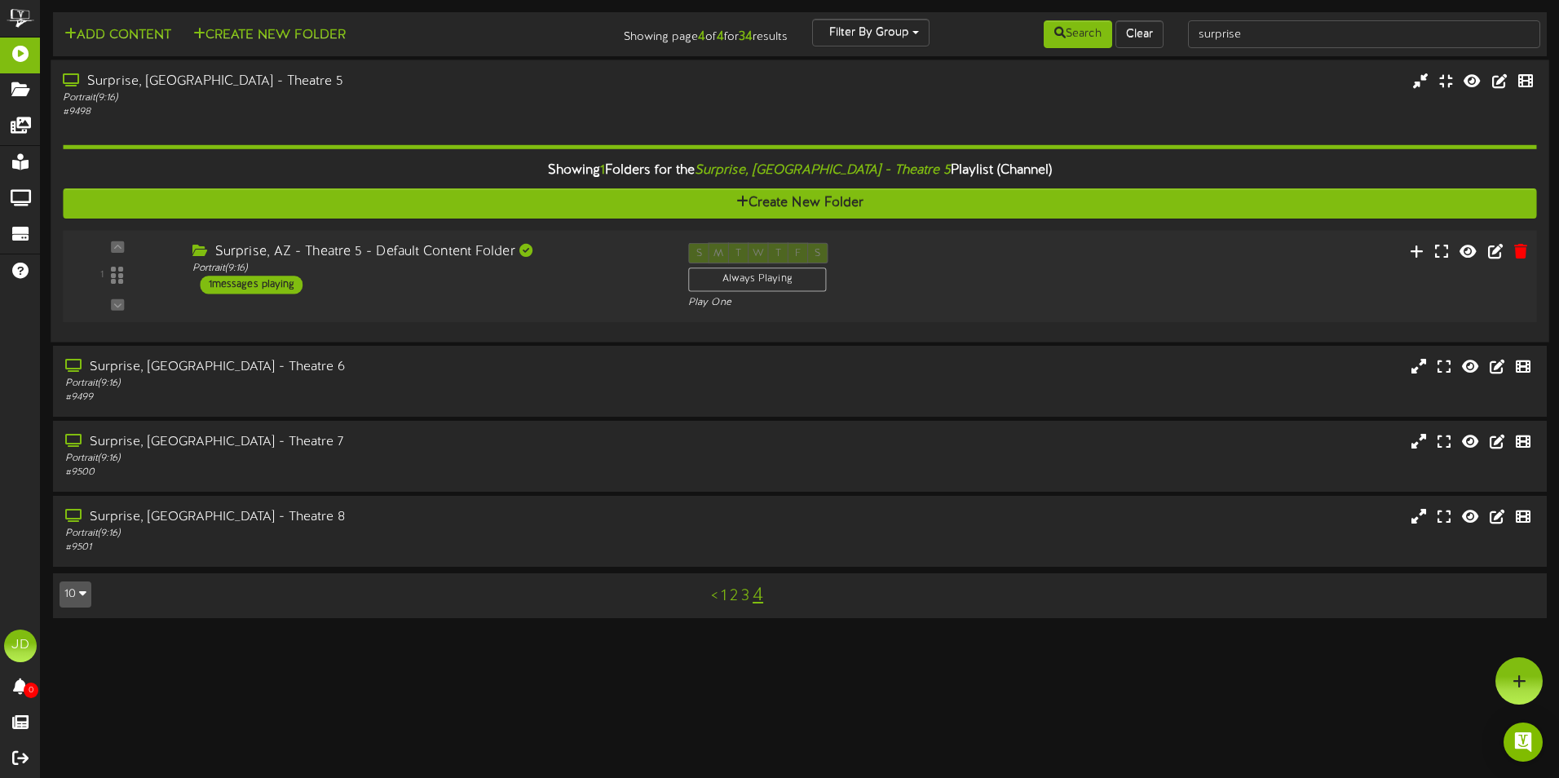
click at [465, 295] on div "1 ( 9:16" at bounding box center [799, 276] width 1488 height 67
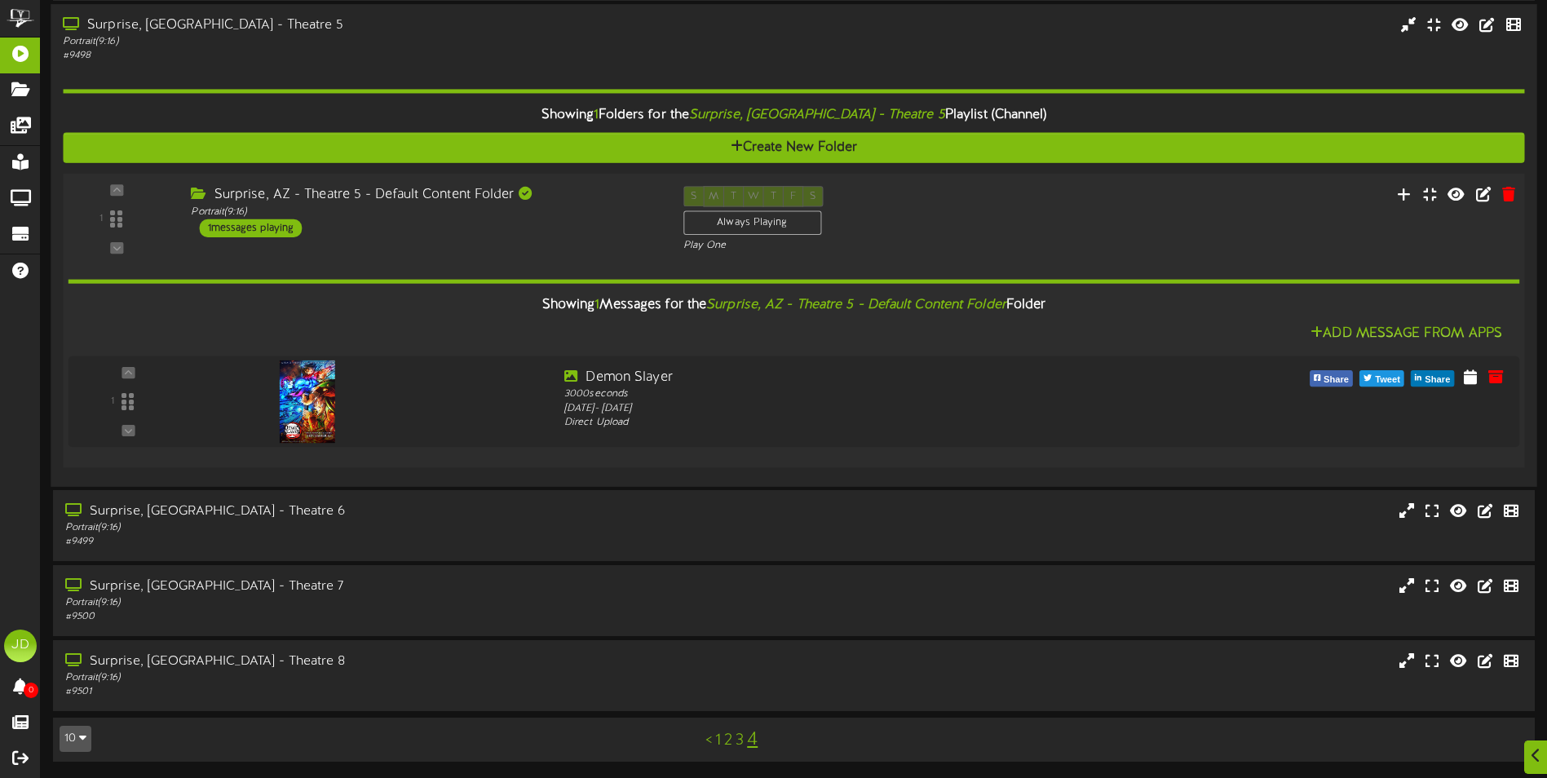
scroll to position [55, 0]
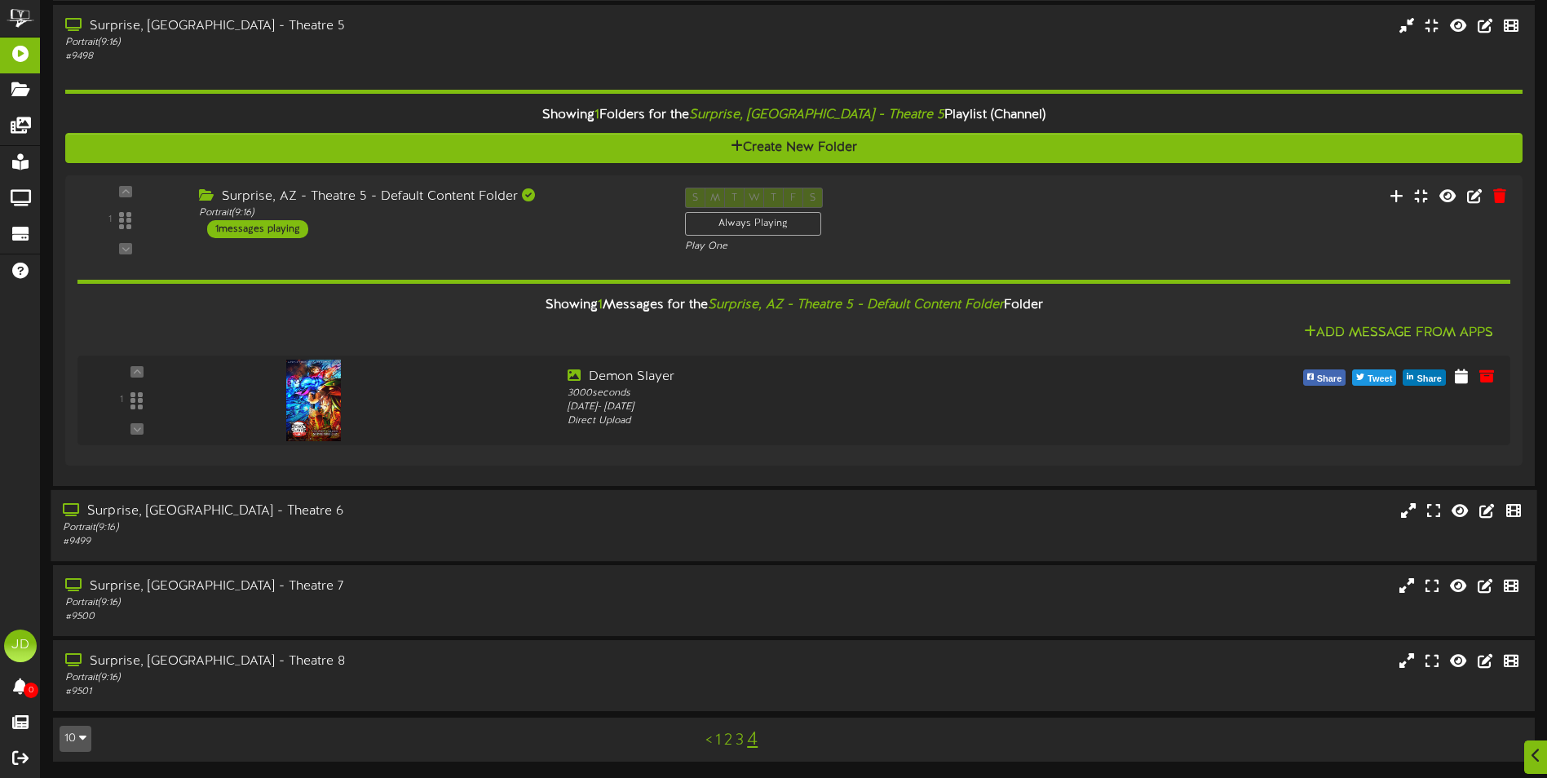
click at [509, 511] on div "Surprise, [GEOGRAPHIC_DATA] - Theatre 6" at bounding box center [360, 511] width 594 height 19
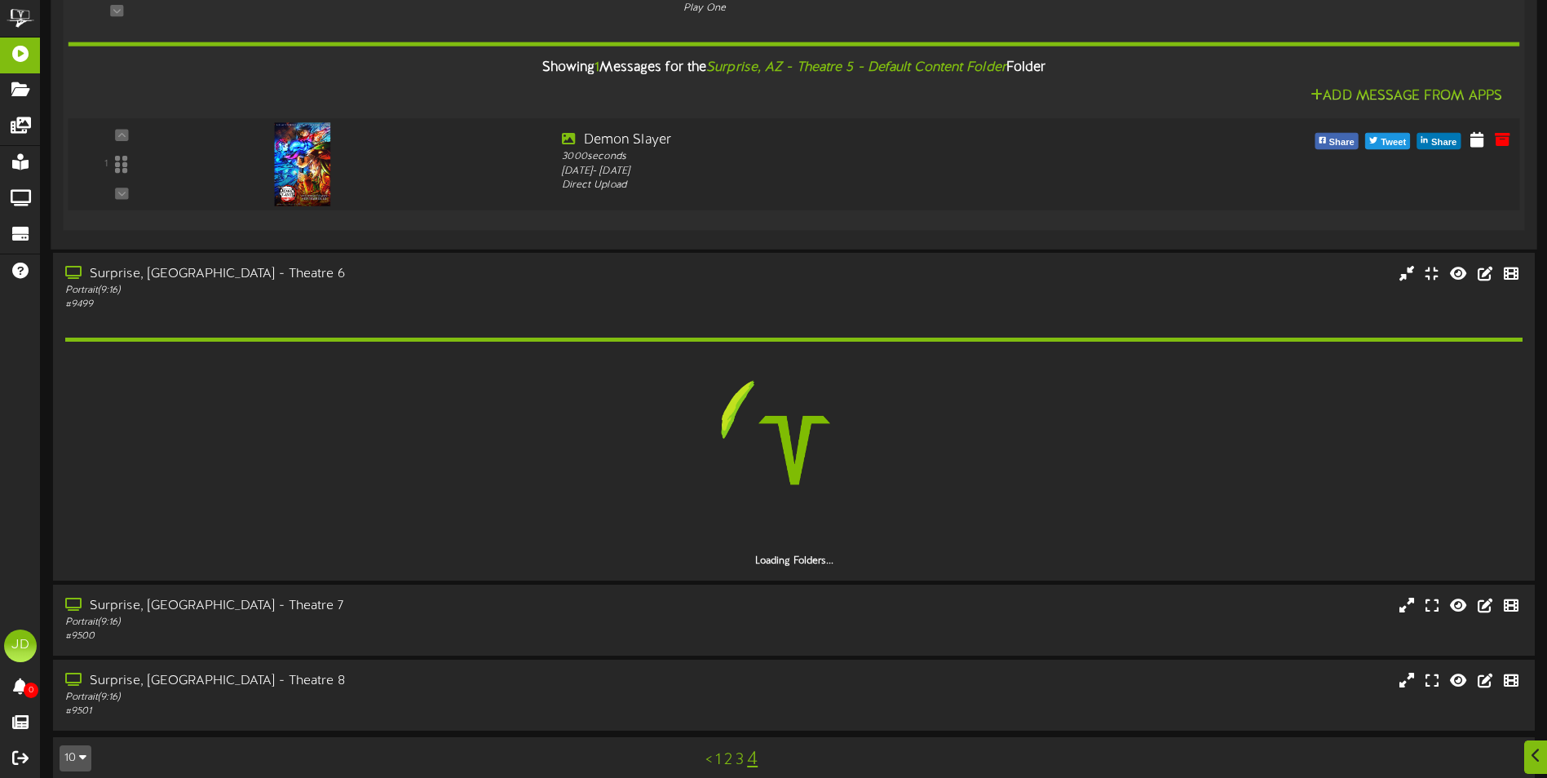
scroll to position [313, 0]
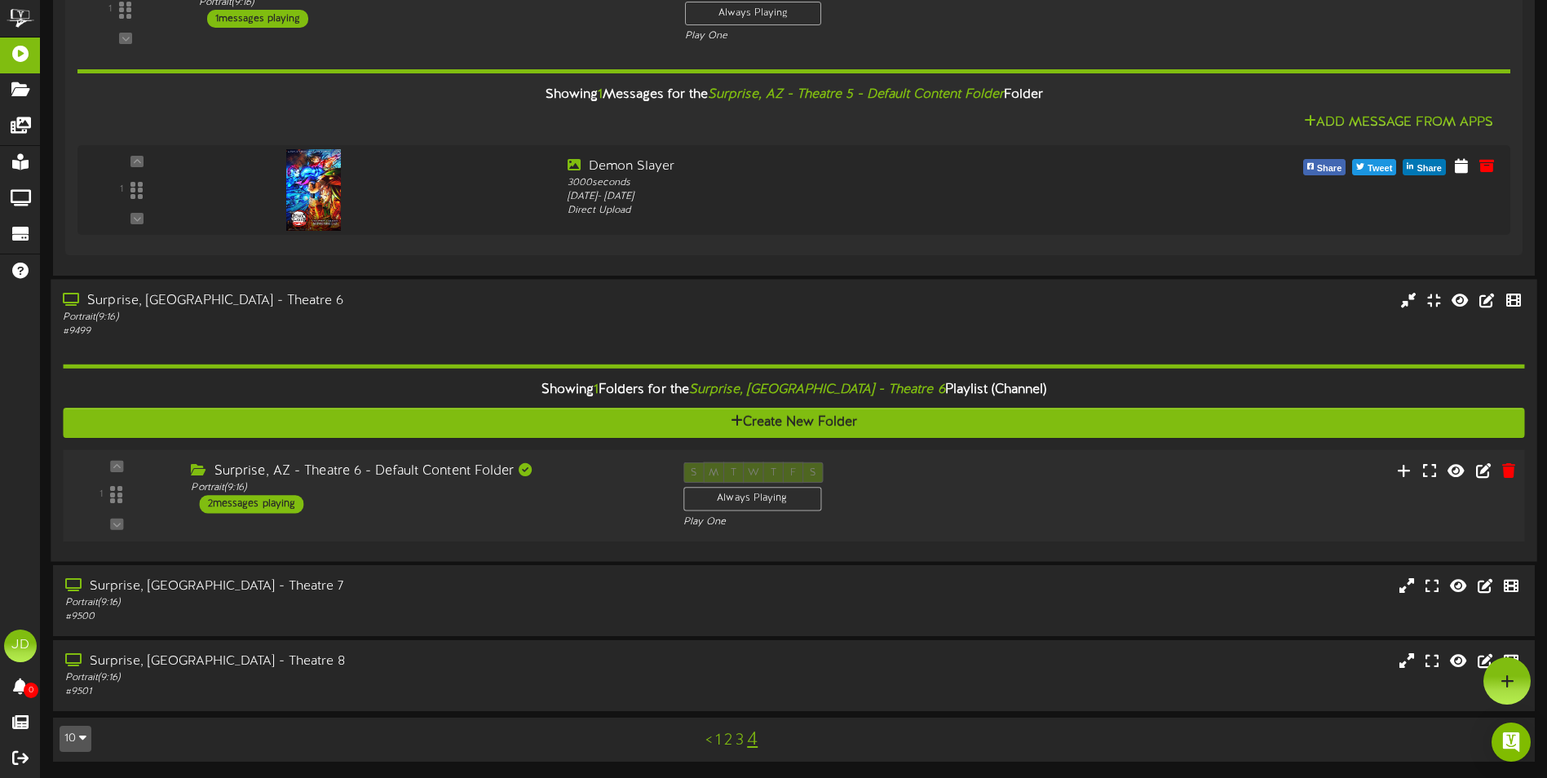
click at [479, 495] on div "Surprise, AZ - Theatre 6 - Default Content Folder Portrait ( 9:16 ) 2 messages …" at bounding box center [425, 487] width 492 height 51
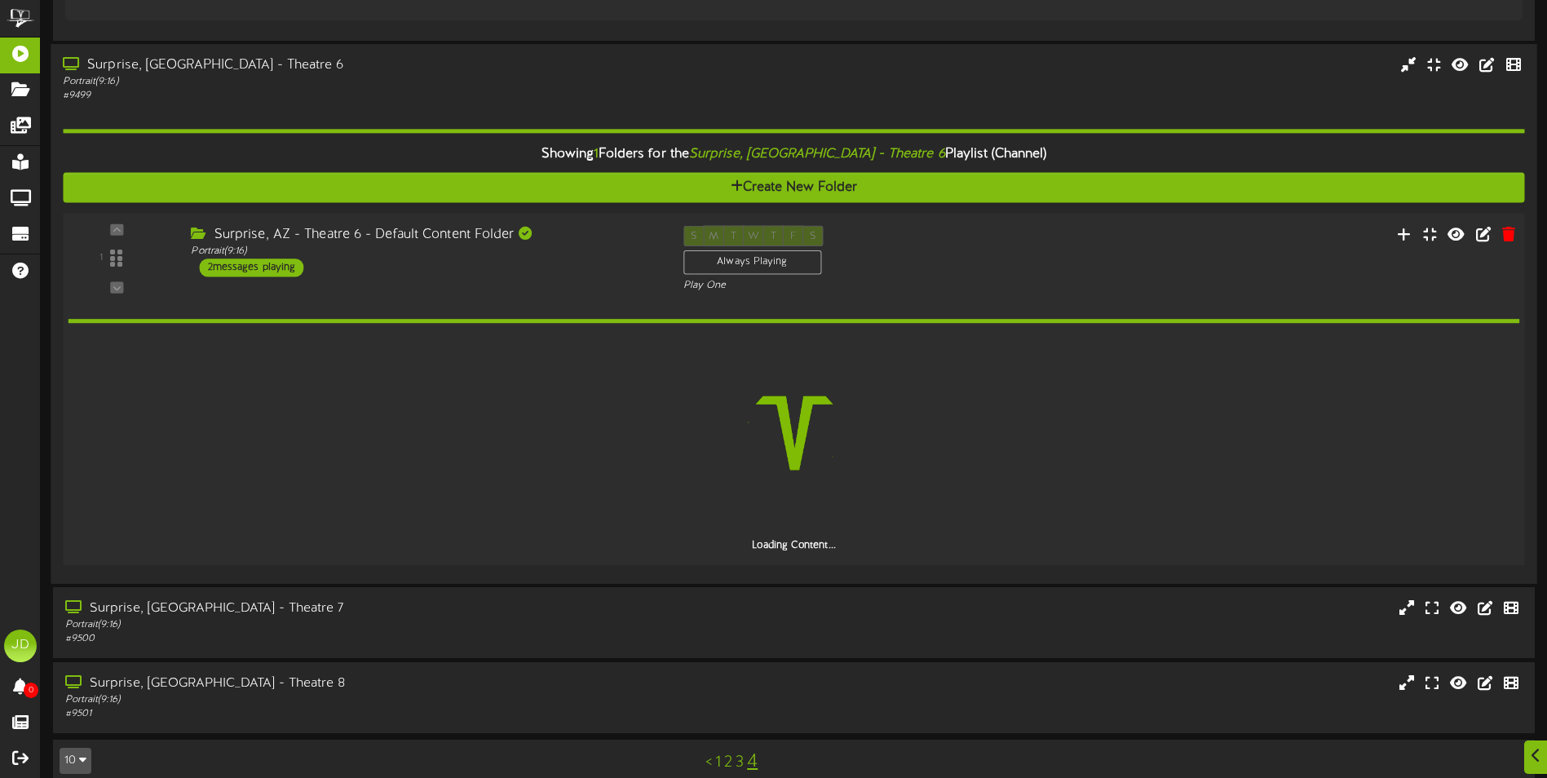
scroll to position [524, 0]
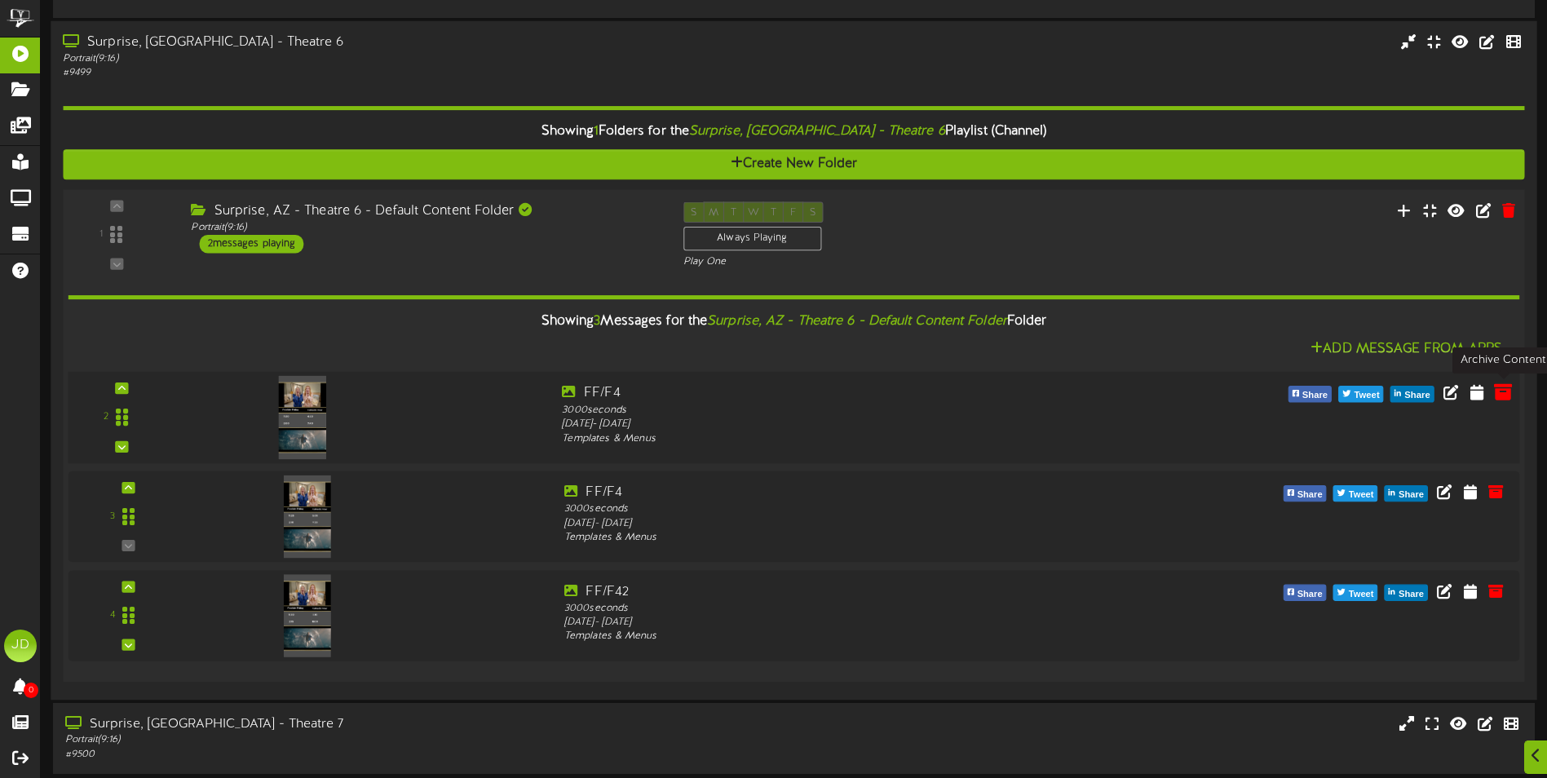
click at [1503, 395] on icon at bounding box center [1503, 391] width 18 height 18
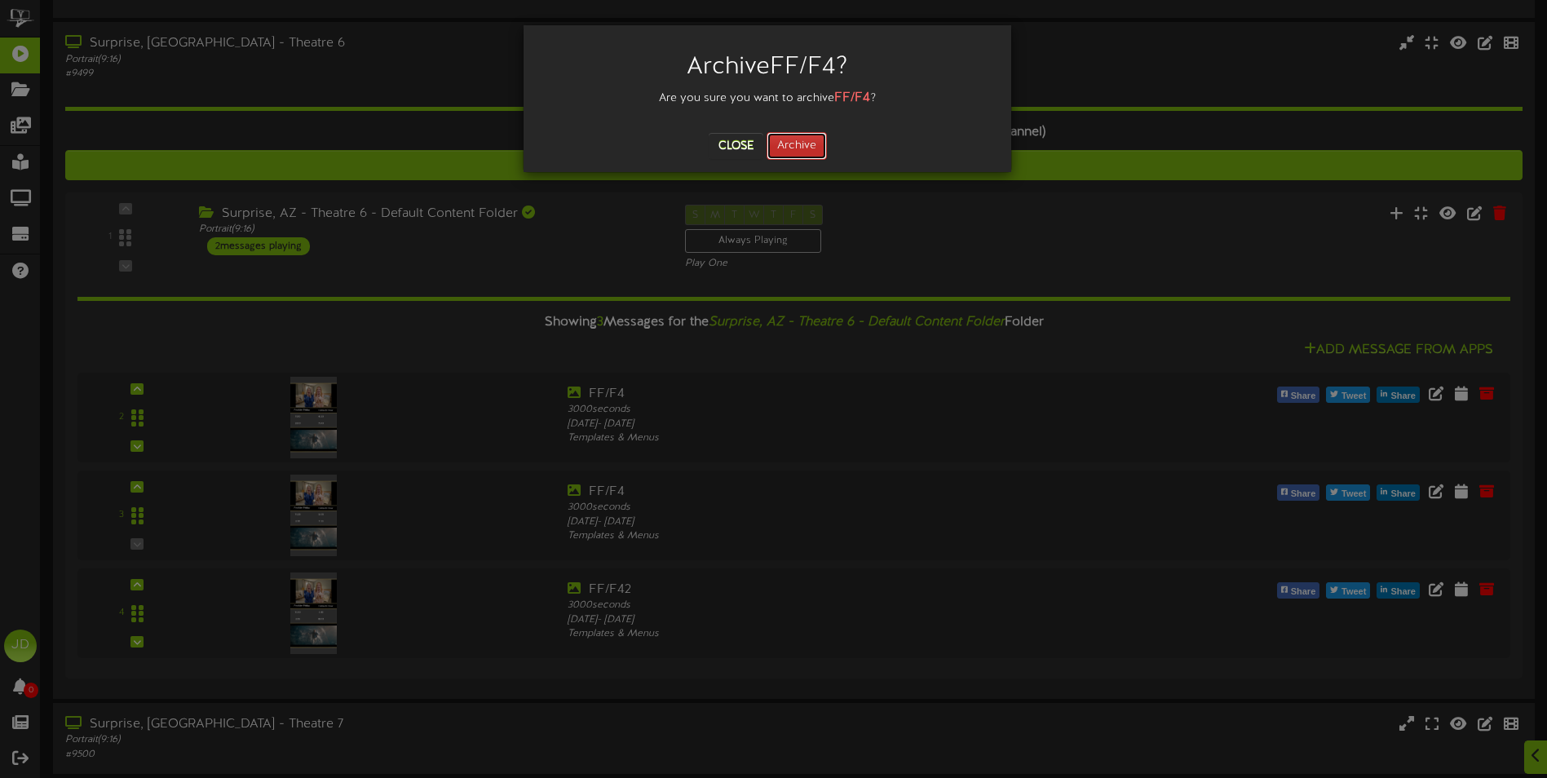
click at [815, 142] on button "Archive" at bounding box center [797, 146] width 60 height 28
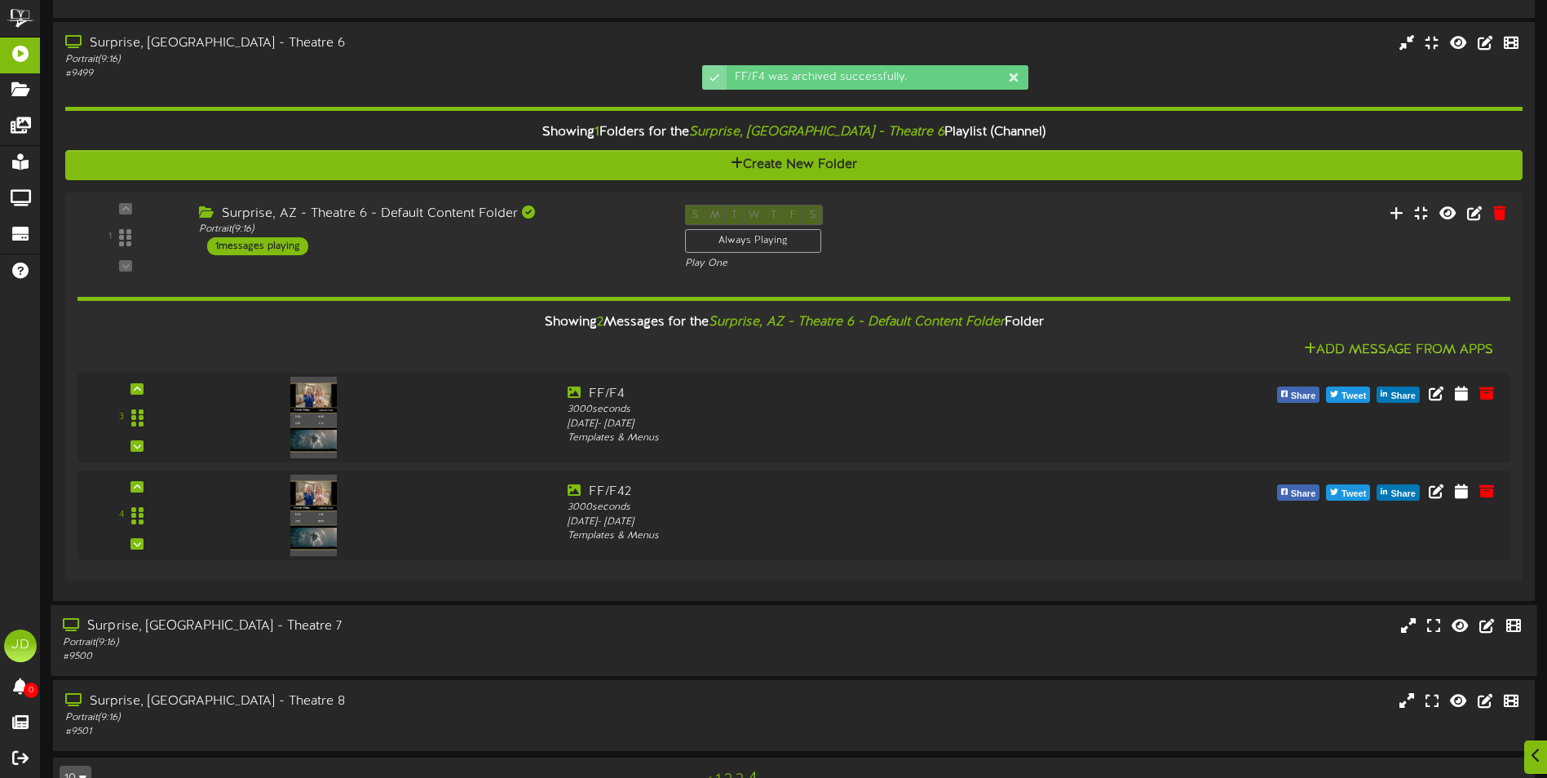
click at [466, 630] on div "Surprise, [GEOGRAPHIC_DATA] - Theatre 7" at bounding box center [360, 625] width 594 height 19
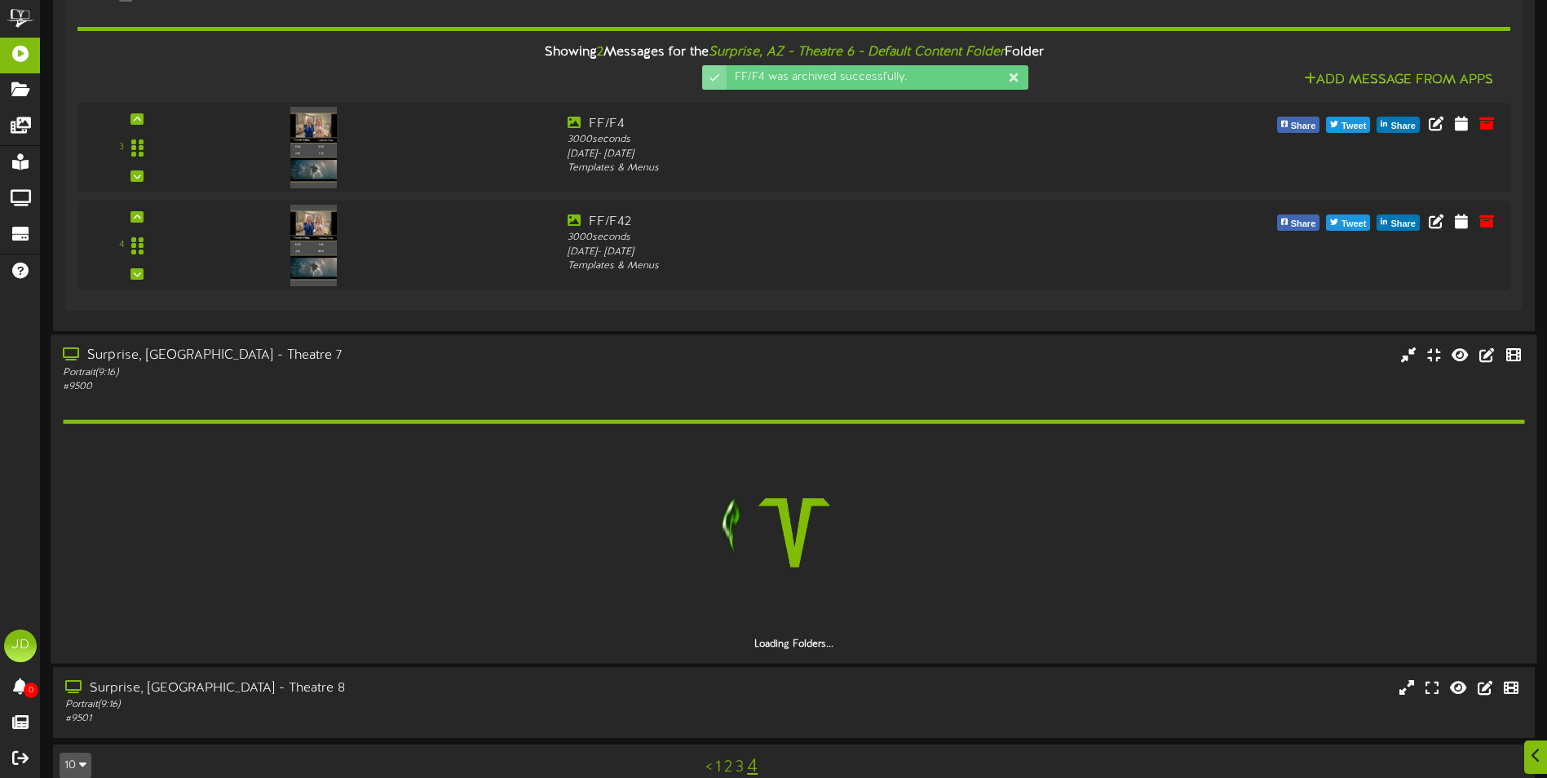
scroll to position [820, 0]
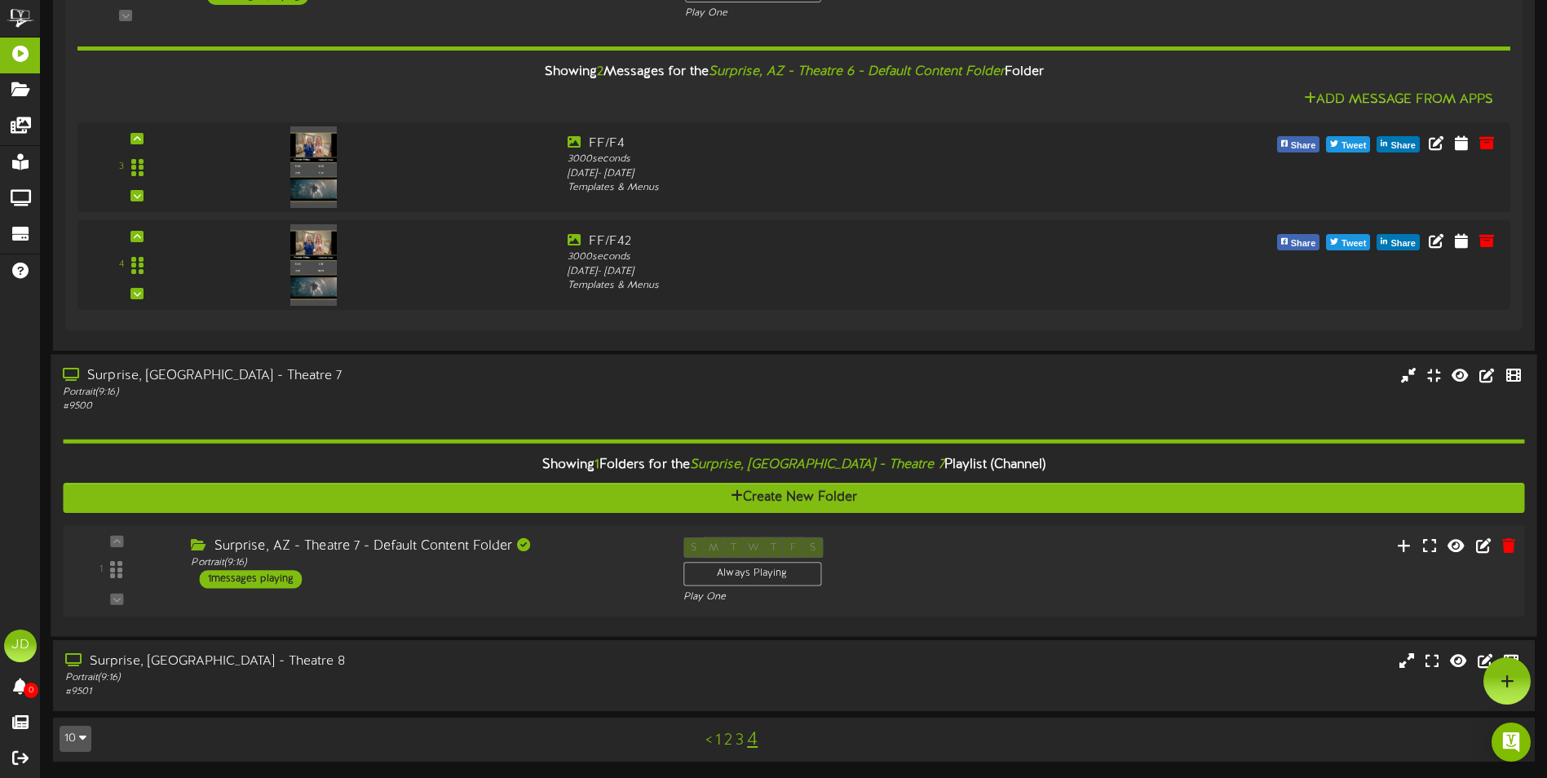
click at [542, 589] on div "1 ( 9:16" at bounding box center [793, 570] width 1476 height 67
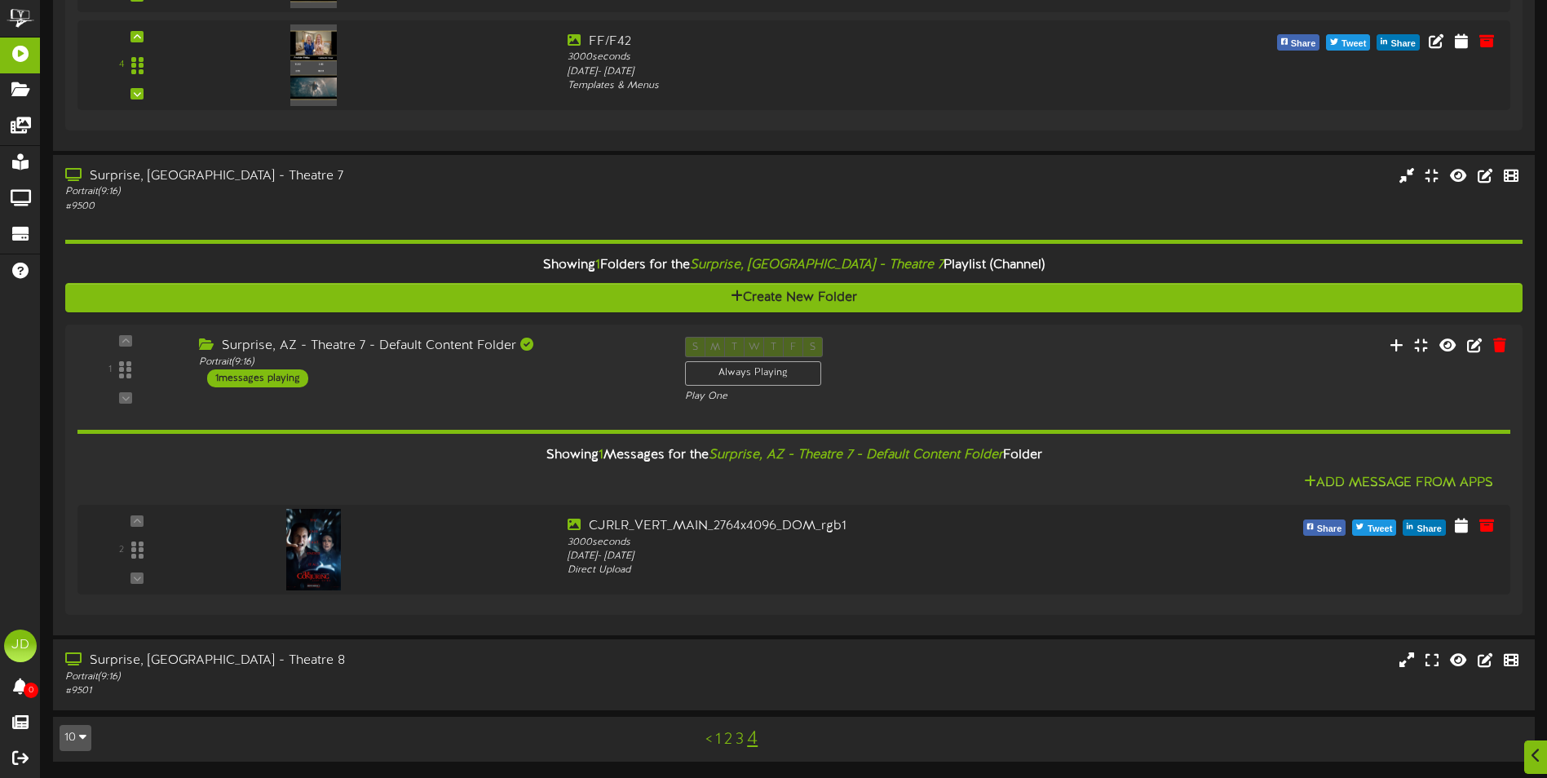
scroll to position [974, 0]
drag, startPoint x: 479, startPoint y: 653, endPoint x: 491, endPoint y: 580, distance: 74.3
click at [479, 655] on div "Surprise, [GEOGRAPHIC_DATA] - Theatre 8" at bounding box center [361, 661] width 593 height 19
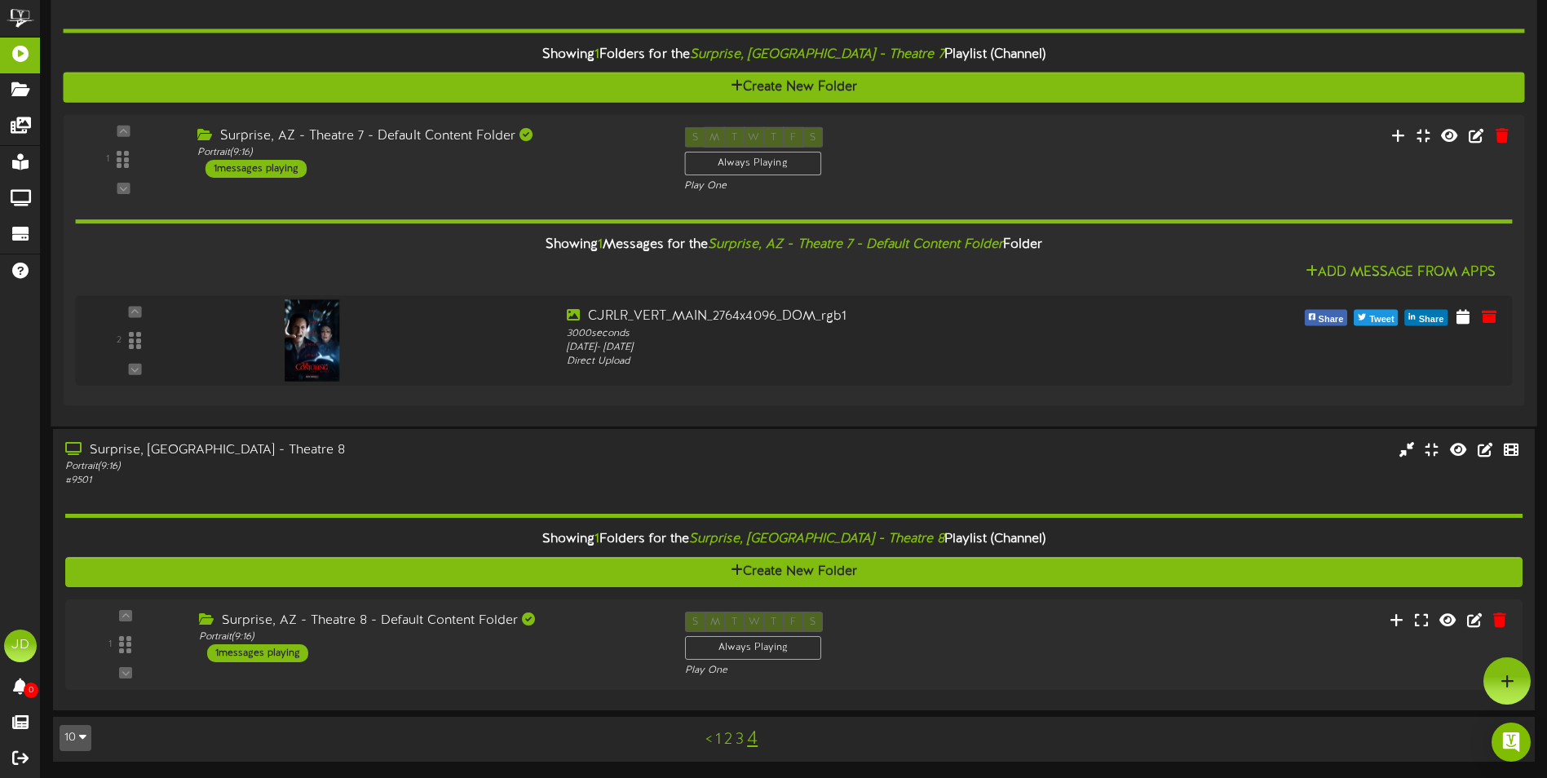
scroll to position [1184, 0]
click at [617, 680] on div "1 Portrait ( )" at bounding box center [793, 645] width 1476 height 92
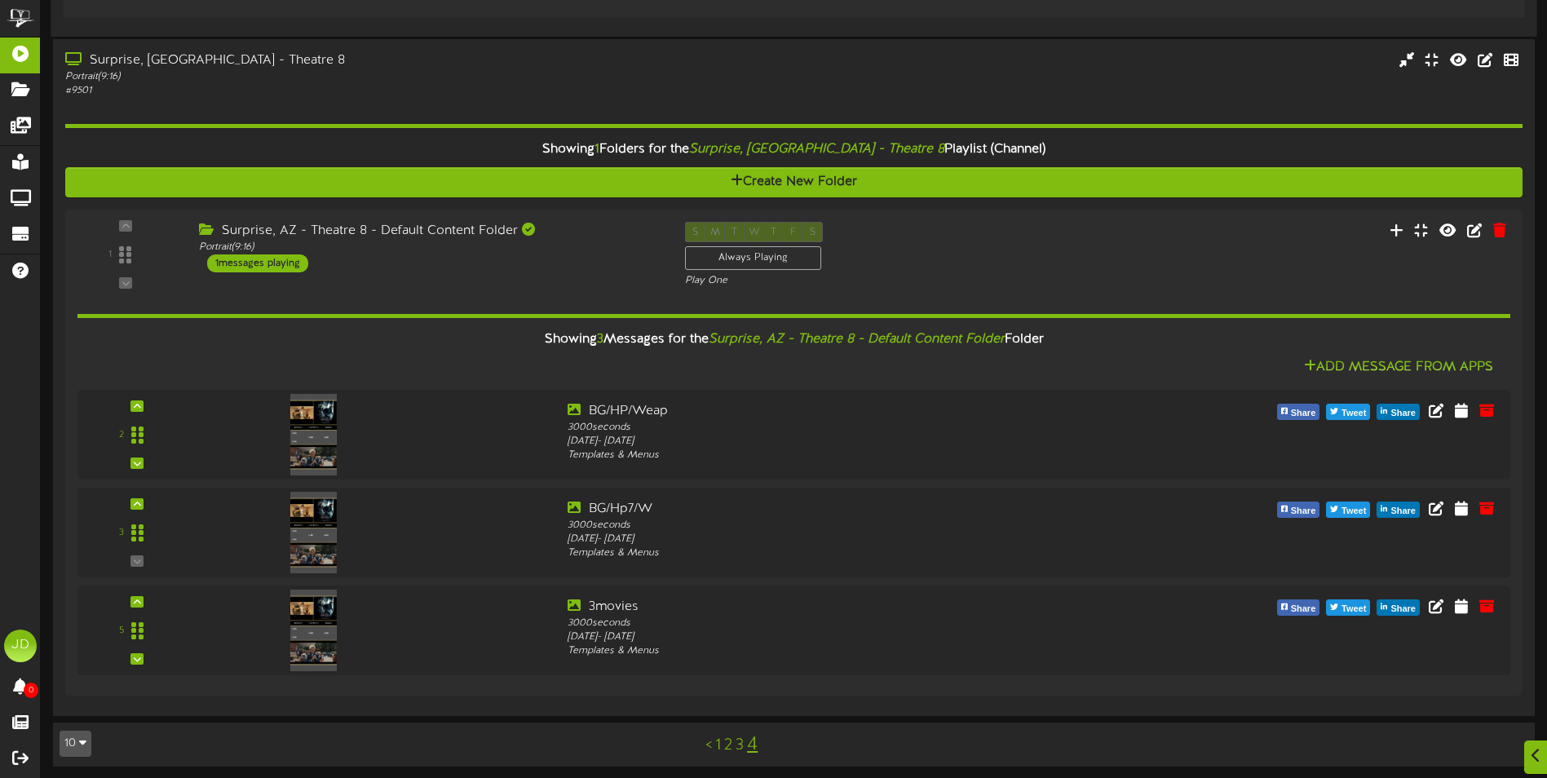
scroll to position [1253, 0]
